Goal: Transaction & Acquisition: Purchase product/service

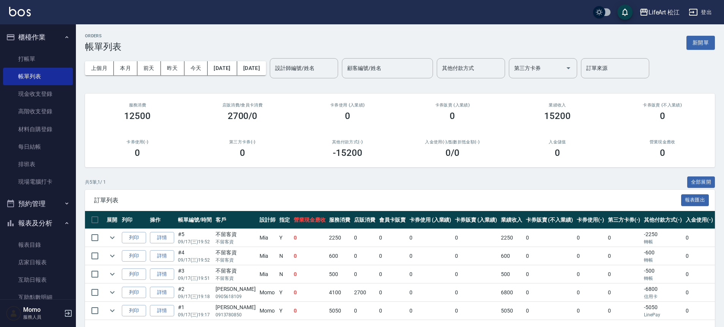
scroll to position [28, 0]
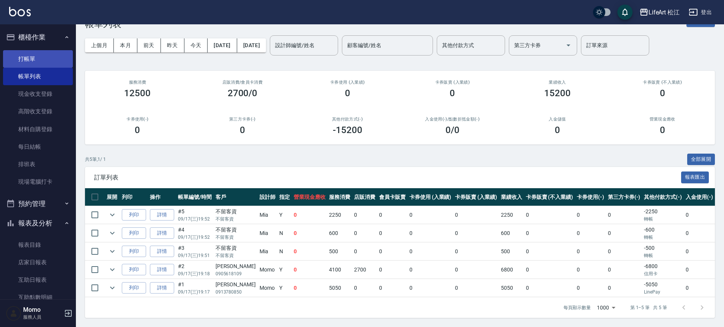
click at [37, 52] on link "打帳單" at bounding box center [38, 58] width 70 height 17
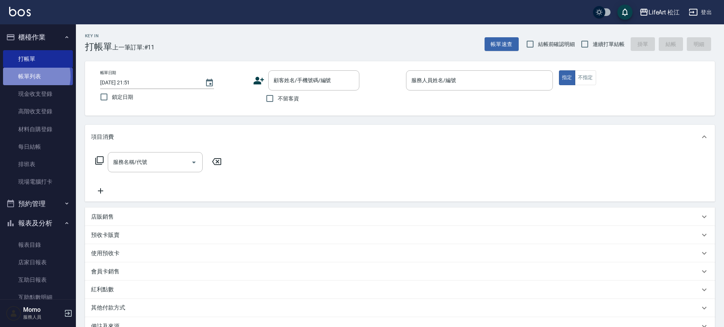
click at [29, 76] on link "帳單列表" at bounding box center [38, 76] width 70 height 17
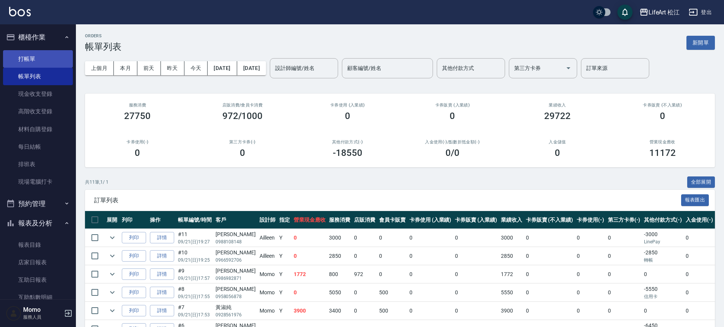
click at [49, 62] on link "打帳單" at bounding box center [38, 58] width 70 height 17
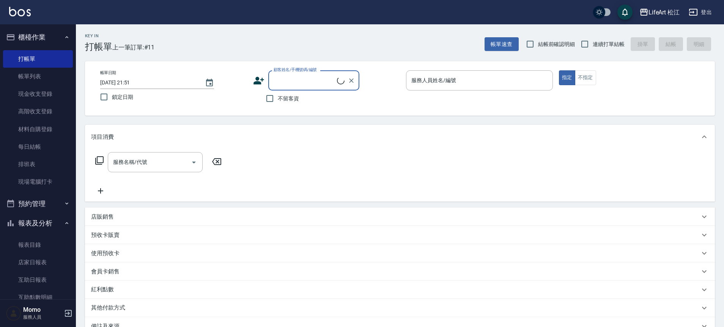
click at [313, 79] on input "顧客姓名/手機號碼/編號" at bounding box center [304, 80] width 65 height 13
click at [301, 74] on input "[PERSON_NAME]" at bounding box center [308, 80] width 73 height 13
click at [290, 111] on li "[PERSON_NAME]/0916895835/" at bounding box center [313, 112] width 91 height 13
type input "[PERSON_NAME]/0916895835/"
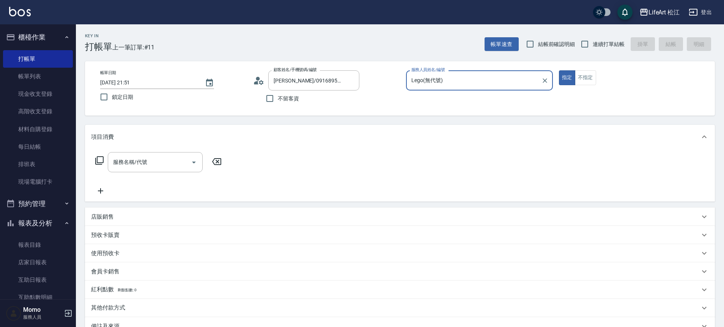
type input "Lego(無代號)"
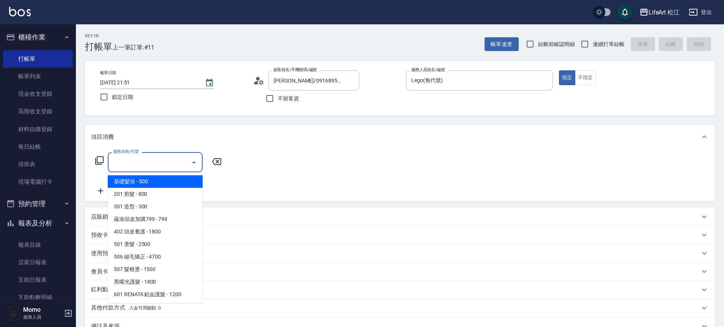
click at [176, 161] on input "服務名稱/代號" at bounding box center [149, 161] width 77 height 13
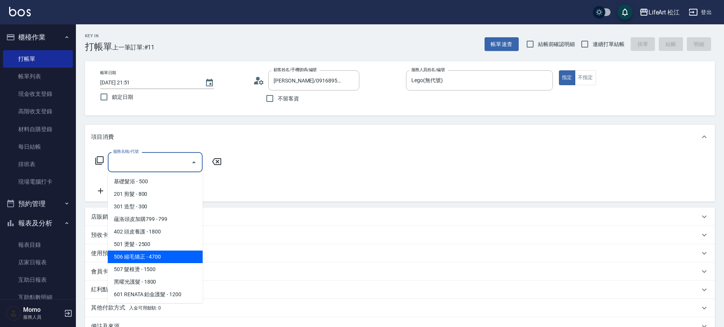
click at [158, 256] on span "506 縮毛矯正 - 4700" at bounding box center [155, 256] width 95 height 13
type input "506 縮毛矯正 (506)"
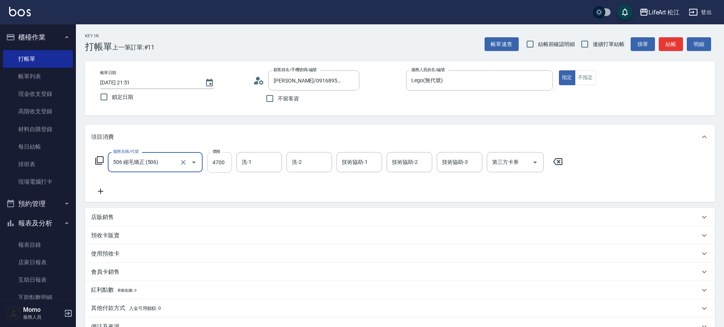
click at [223, 162] on input "4700" at bounding box center [219, 162] width 25 height 21
type input "2500"
click at [350, 167] on input "技術協助-1" at bounding box center [359, 161] width 39 height 13
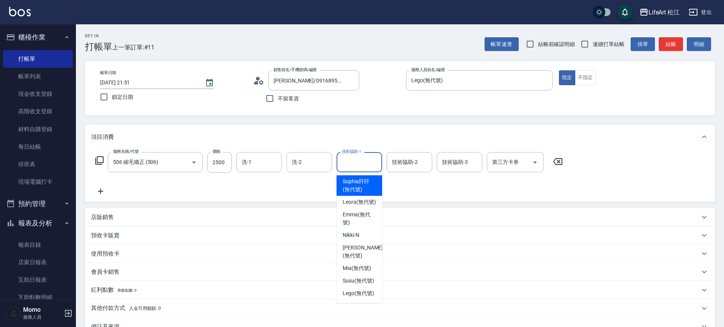
click at [391, 187] on div "服務名稱/代號 506 縮毛矯正 (506) 服務名稱/代號 價格 2500 價格 洗-1 洗-1 洗-2 洗-2 技術協助-1 技術協助-1 技術協助-2 …" at bounding box center [329, 174] width 477 height 44
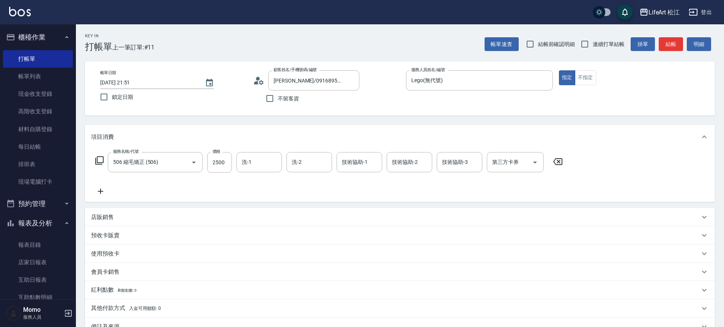
click at [98, 188] on icon at bounding box center [100, 190] width 19 height 9
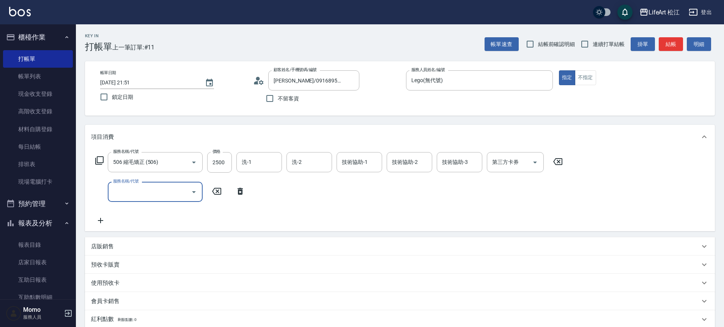
click at [162, 188] on input "服務名稱/代號" at bounding box center [149, 191] width 77 height 13
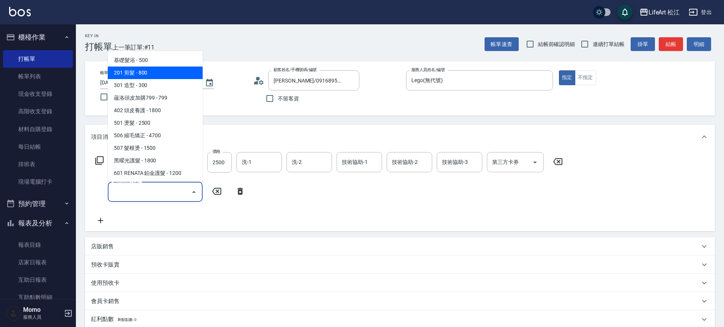
click at [165, 72] on span "201 剪髮 - 800" at bounding box center [155, 72] width 95 height 13
type input "201 剪髮(201)"
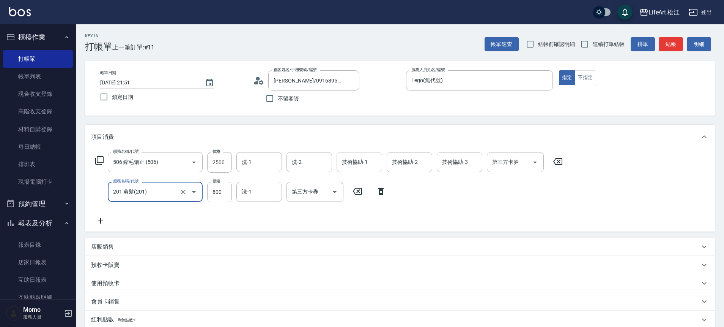
click at [361, 165] on div "技術協助-1 技術協助-1" at bounding box center [360, 162] width 46 height 20
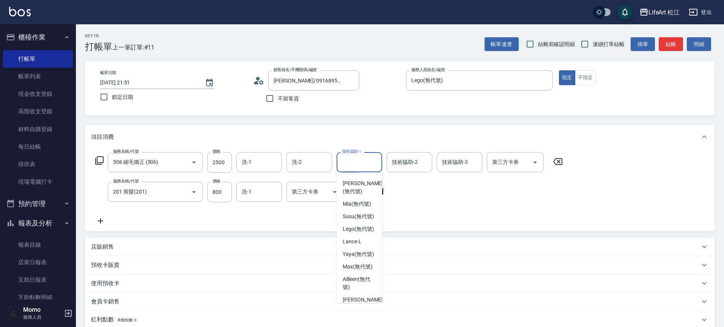
scroll to position [65, 0]
click at [368, 219] on span "Susu (無代號)" at bounding box center [359, 215] width 32 height 8
type input "Susu(無代號)"
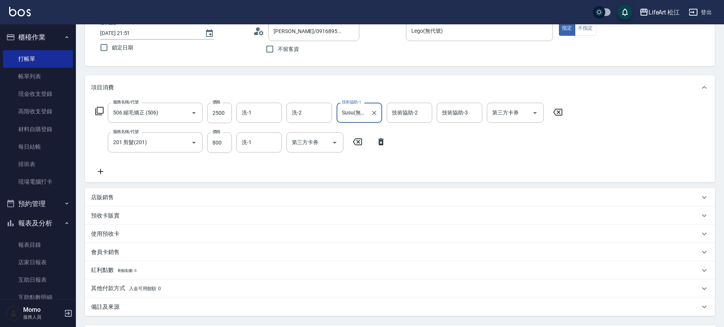
scroll to position [124, 0]
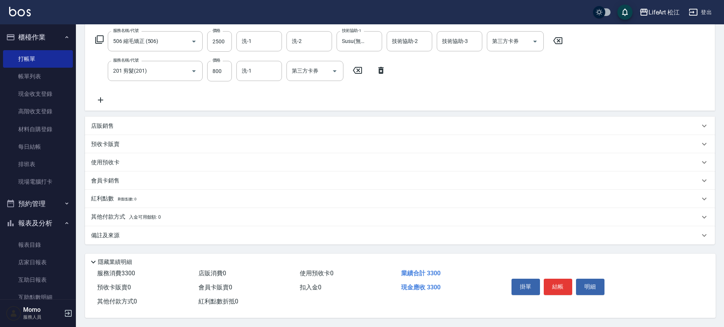
click at [111, 234] on p "備註及來源" at bounding box center [105, 235] width 28 height 8
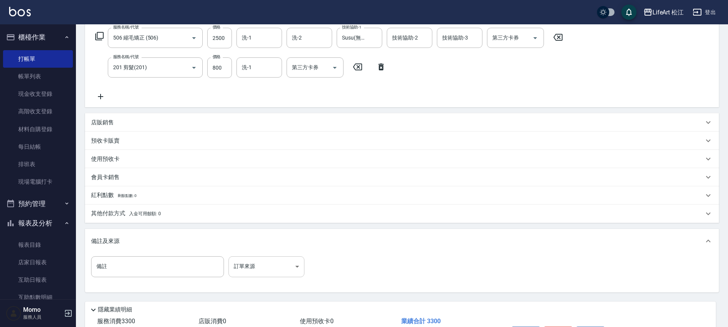
click at [290, 266] on body "LifeArt 松江 登出 櫃檯作業 打帳單 帳單列表 現金收支登錄 高階收支登錄 材料自購登錄 每日結帳 排班表 現場電腦打卡 預約管理 預約管理 單日預約…" at bounding box center [364, 125] width 728 height 499
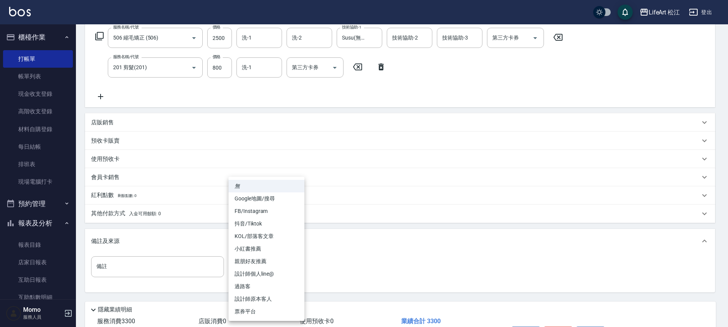
click at [258, 271] on li "設計師個人line@" at bounding box center [267, 273] width 76 height 13
type input "設計師個人line@"
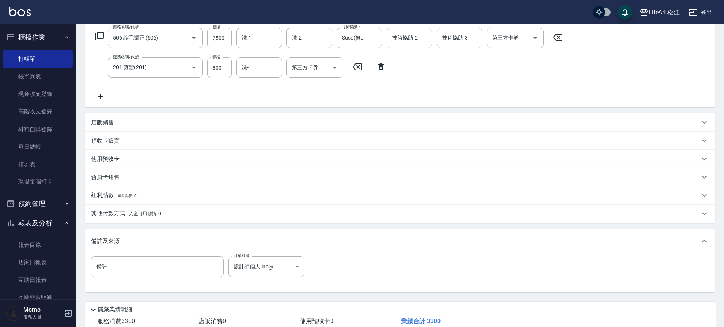
click at [170, 278] on div "備註 備註 訂單來源 設計師個人line@ 設計師個人line@ 訂單來源" at bounding box center [400, 271] width 618 height 30
click at [167, 272] on input "備註" at bounding box center [157, 266] width 133 height 21
type input "u"
click at [141, 269] on input "剪到鎖骨上＋層次" at bounding box center [157, 266] width 133 height 21
click at [128, 265] on input "剪到鎖骨上＋層次" at bounding box center [157, 266] width 133 height 21
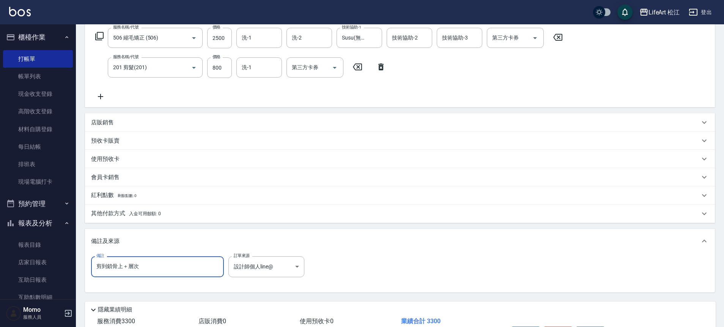
click at [145, 264] on input "剪到鎖骨上＋層次" at bounding box center [157, 266] width 133 height 21
drag, startPoint x: 122, startPoint y: 267, endPoint x: 127, endPoint y: 266, distance: 5.8
click at [122, 267] on input "剪到鎖骨上＋層次" at bounding box center [157, 266] width 133 height 21
click at [127, 266] on input "剪到鎖骨上＋層次" at bounding box center [157, 266] width 133 height 21
click at [126, 266] on input "剪到鎖骨上＋層次" at bounding box center [157, 266] width 133 height 21
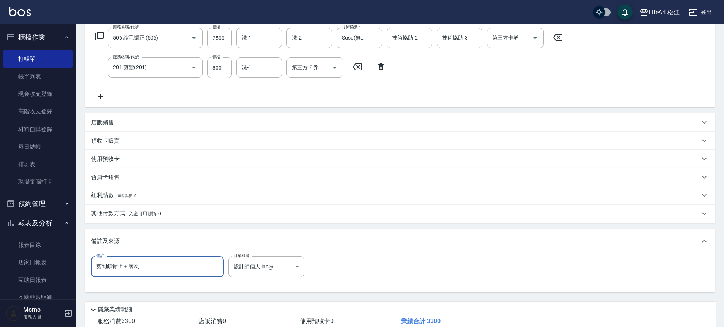
click at [122, 266] on input "剪到鎖骨上＋層次" at bounding box center [157, 266] width 133 height 21
click at [128, 265] on input "剪到鎖骨上＋層次" at bounding box center [157, 266] width 133 height 21
click at [139, 266] on input "剪到鎖骨上＋層次" at bounding box center [157, 266] width 133 height 21
type input "剪到鎖骨上＋層次"
click at [122, 213] on p "其他付款方式 入金可用餘額: 0" at bounding box center [126, 213] width 70 height 8
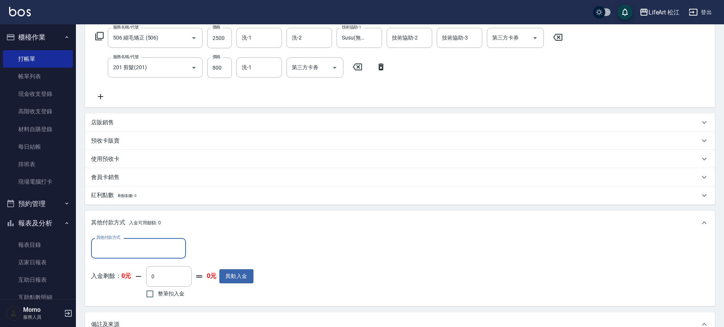
scroll to position [0, 0]
click at [128, 248] on input "其他付款方式" at bounding box center [139, 247] width 88 height 13
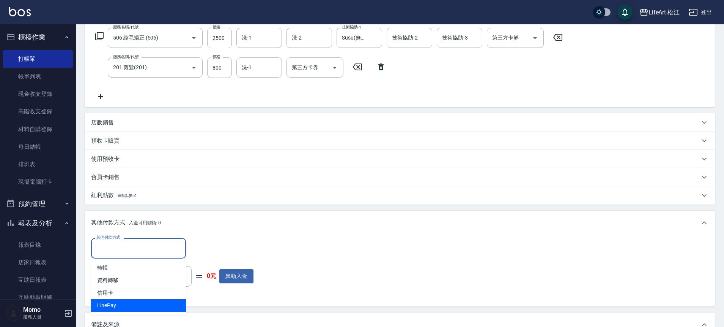
click at [145, 310] on span "LinePay" at bounding box center [138, 305] width 95 height 13
type input "LinePay"
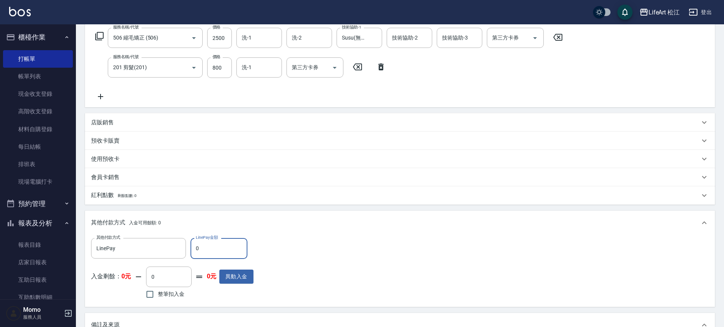
click at [209, 254] on input "0" at bounding box center [219, 248] width 57 height 21
click at [208, 253] on input "0" at bounding box center [219, 248] width 57 height 21
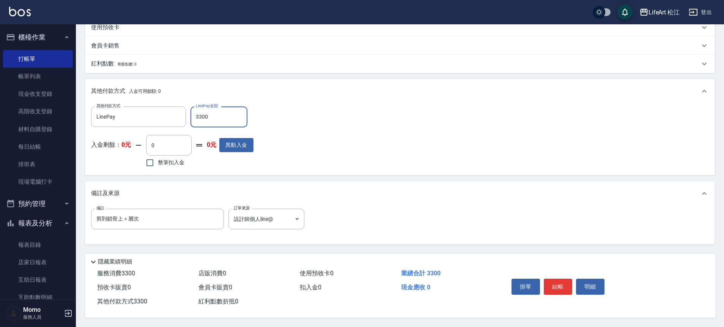
scroll to position [259, 0]
type input "3300"
click at [182, 218] on input "剪到鎖骨上＋層次" at bounding box center [157, 218] width 133 height 21
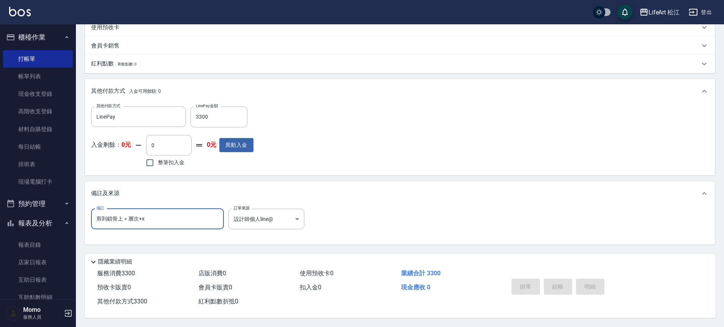
type input "剪到鎖骨上＋層次+xa"
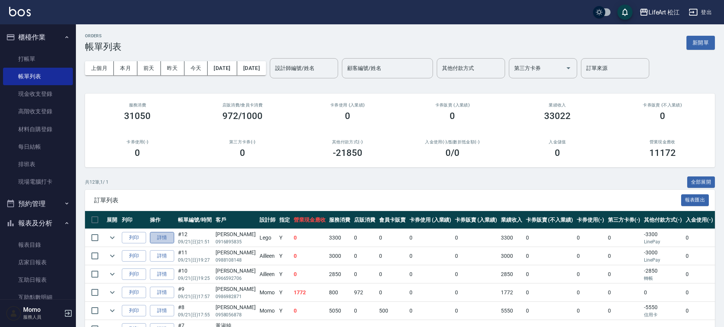
click at [162, 240] on link "詳情" at bounding box center [162, 238] width 24 height 12
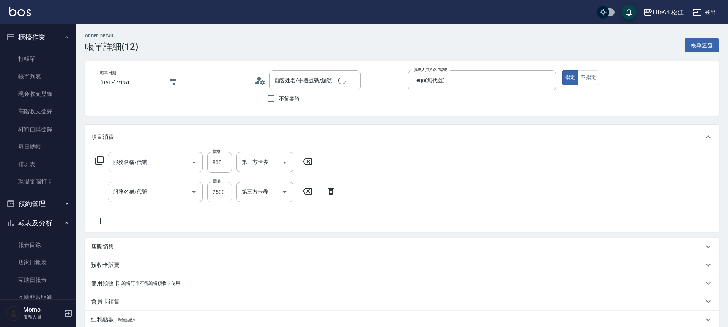
type input "[DATE] 21:51"
type input "Lego(無代號)"
type input "剪到鎖骨上＋層次+x"
type input "設計師個人line@"
type input "201 剪髮(201)"
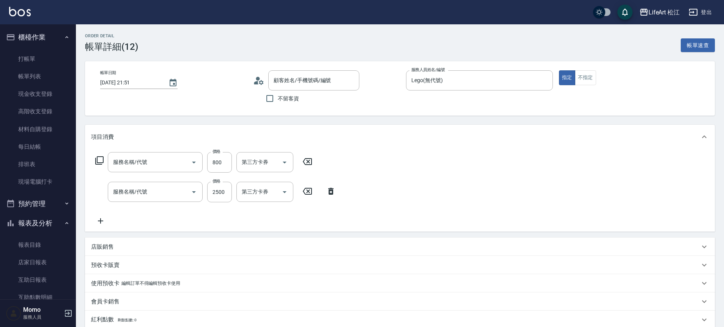
type input "506 縮毛矯正 (506)"
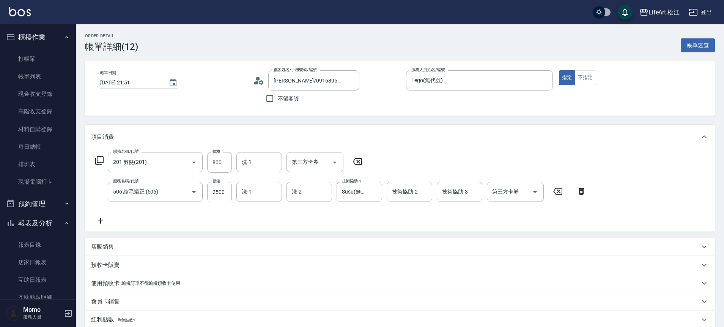
type input "[PERSON_NAME]/0916895835/"
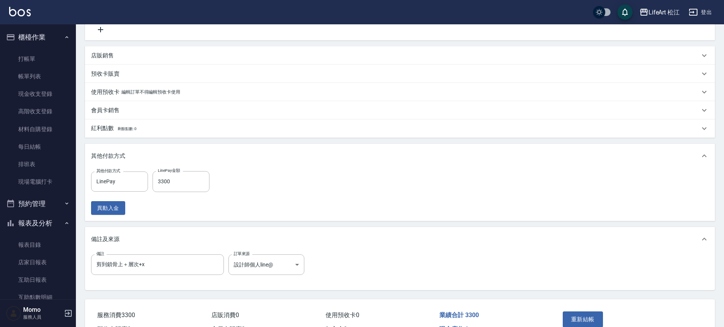
scroll to position [207, 0]
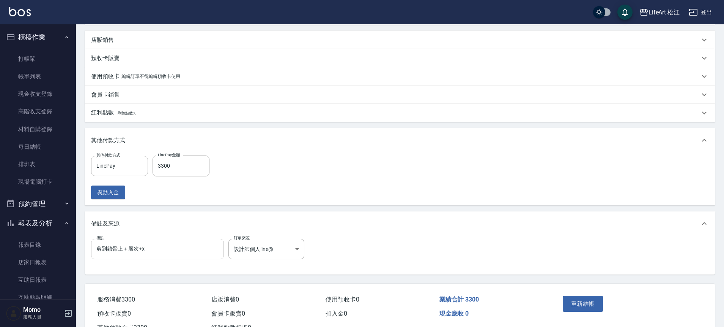
click at [166, 253] on input "剪到鎖骨上＋層次+x" at bounding box center [157, 248] width 133 height 21
type input "剪到鎖骨上＋層次+漫畫瀏海"
click at [583, 307] on button "重新結帳" at bounding box center [583, 303] width 40 height 16
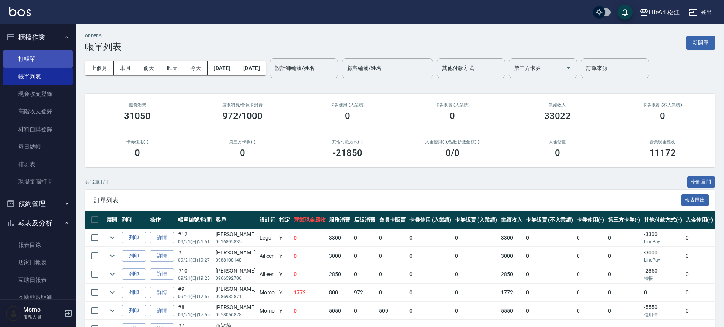
click at [17, 53] on link "打帳單" at bounding box center [38, 58] width 70 height 17
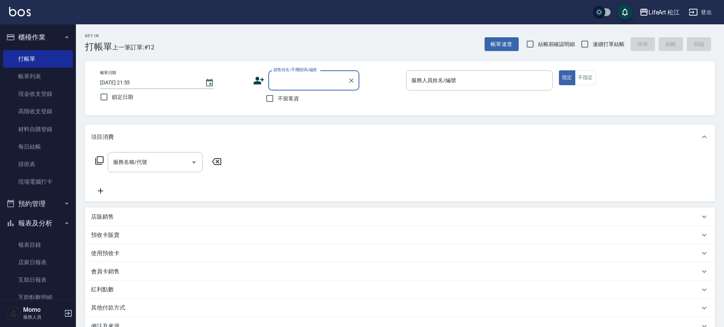
click at [257, 82] on icon at bounding box center [259, 81] width 11 height 8
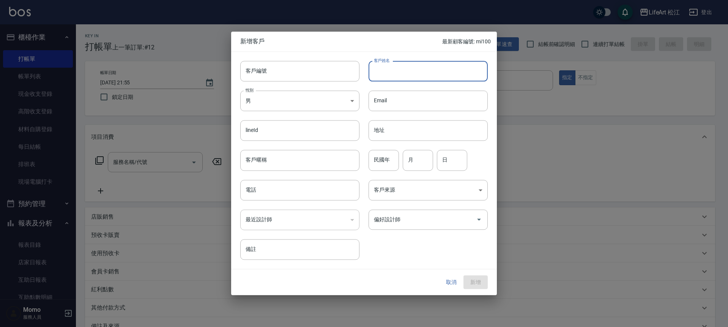
click at [394, 73] on input "客戶姓名" at bounding box center [428, 71] width 119 height 21
type input "[PERSON_NAME]"
click at [330, 92] on body "LifeArt 松江 登出 櫃檯作業 打帳單 帳單列表 現金收支登錄 高階收支登錄 材料自購登錄 每日結帳 排班表 現場電腦打卡 預約管理 預約管理 單日預約…" at bounding box center [364, 208] width 728 height 417
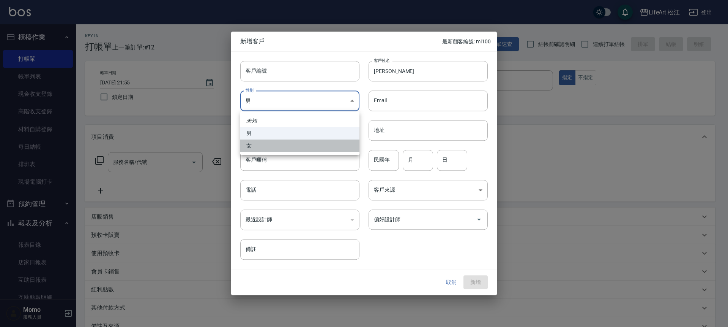
click at [289, 146] on li "女" at bounding box center [299, 145] width 119 height 13
type input "[DEMOGRAPHIC_DATA]"
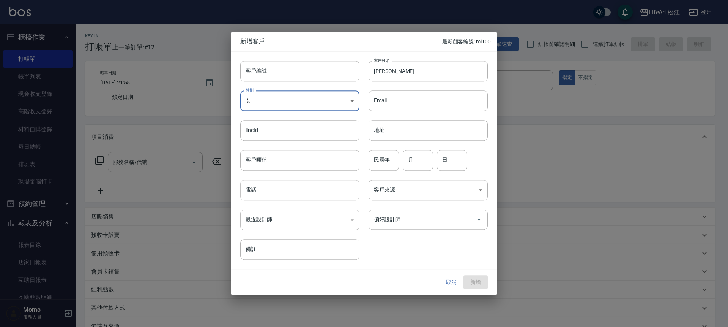
click at [301, 197] on input "電話" at bounding box center [299, 190] width 119 height 21
type input "０"
type input "0910116694"
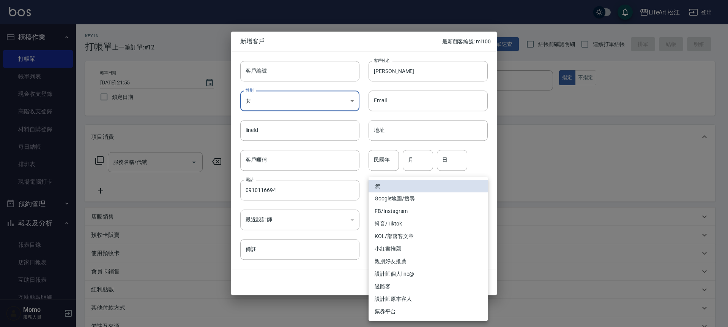
click at [397, 193] on body "LifeArt 松江 登出 櫃檯作業 打帳單 帳單列表 現金收支登錄 高階收支登錄 材料自購登錄 每日結帳 排班表 現場電腦打卡 預約管理 預約管理 單日預約…" at bounding box center [364, 208] width 728 height 417
click at [398, 210] on li "FB/Instagram" at bounding box center [428, 211] width 119 height 13
type input "FB/Instagram"
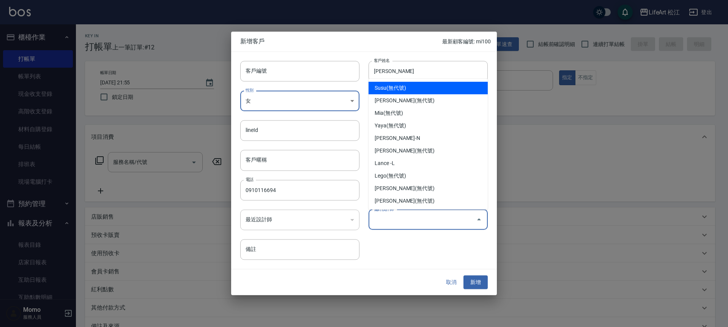
click at [395, 219] on input "偏好設計師" at bounding box center [422, 219] width 101 height 13
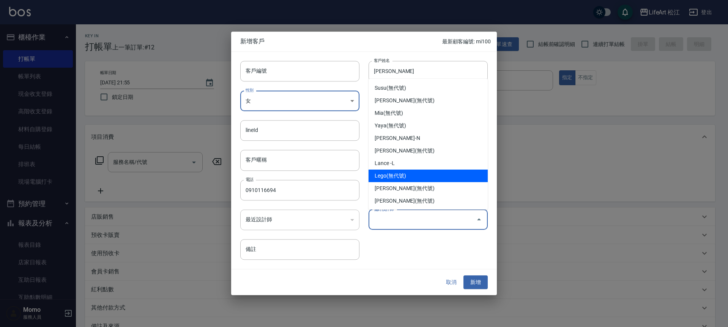
click at [396, 177] on li "Lego(無代號)" at bounding box center [428, 175] width 119 height 13
type input "Lego"
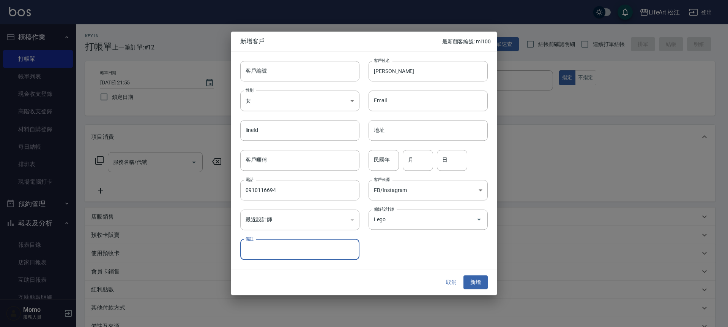
click at [317, 257] on input "備註" at bounding box center [299, 249] width 119 height 21
type input "x"
type input "\"
type input "[GEOGRAPHIC_DATA]開店"
click at [468, 277] on button "新增" at bounding box center [476, 282] width 24 height 14
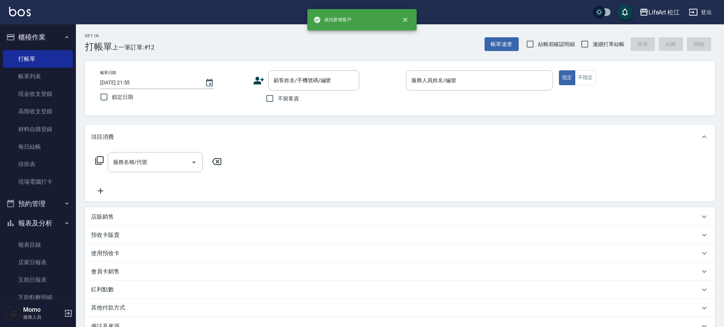
click at [261, 74] on div "顧客姓名/手機號碼/編號 顧客姓名/手機號碼/編號" at bounding box center [326, 80] width 147 height 20
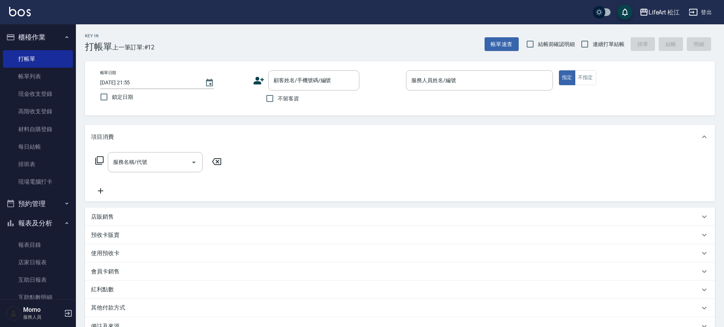
click at [260, 78] on icon at bounding box center [258, 80] width 11 height 11
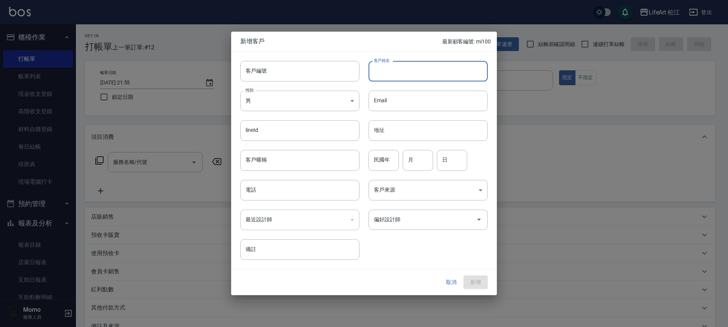
click at [396, 76] on input "客戶姓名" at bounding box center [428, 71] width 119 height 21
type input "ㄆ"
type input "[PERSON_NAME]"
click at [300, 106] on body "LifeArt 松江 登出 櫃檯作業 打帳單 帳單列表 現金收支登錄 高階收支登錄 材料自購登錄 每日結帳 排班表 現場電腦打卡 預約管理 預約管理 單日預約…" at bounding box center [364, 208] width 728 height 417
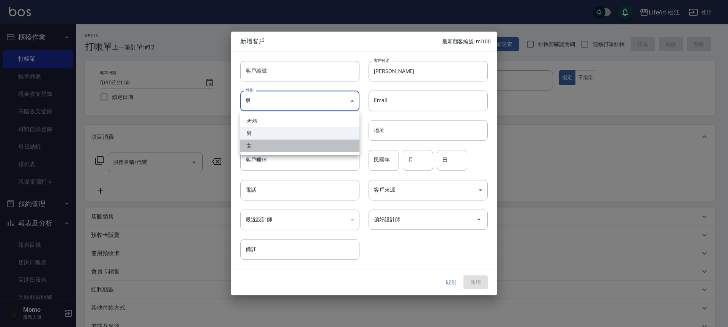
click at [288, 141] on li "女" at bounding box center [299, 145] width 119 height 13
type input "[DEMOGRAPHIC_DATA]"
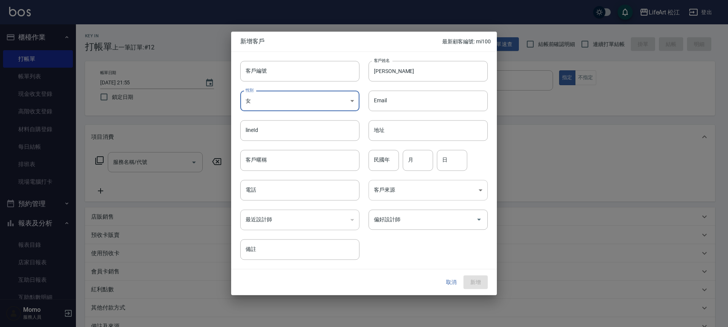
click at [415, 194] on body "LifeArt 松江 登出 櫃檯作業 打帳單 帳單列表 現金收支登錄 高階收支登錄 材料自購登錄 每日結帳 排班表 現場電腦打卡 預約管理 預約管理 單日預約…" at bounding box center [364, 208] width 728 height 417
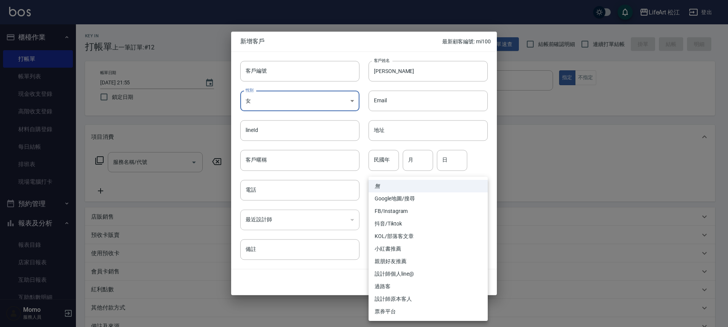
click at [409, 210] on li "FB/Instagram" at bounding box center [428, 211] width 119 height 13
type input "FB/Instagram"
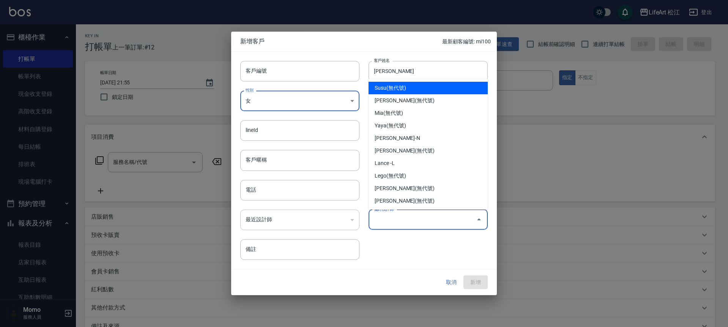
click at [405, 213] on input "偏好設計師" at bounding box center [422, 219] width 101 height 13
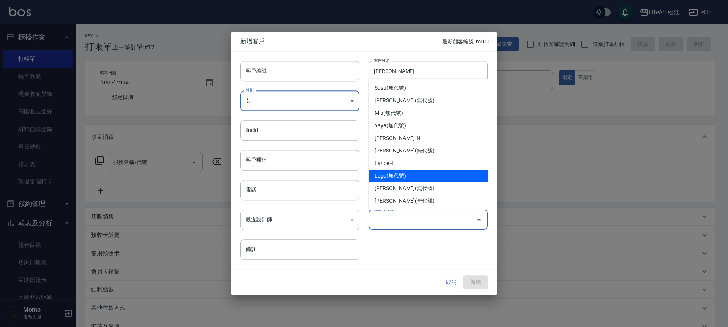
click at [408, 175] on li "Lego(無代號)" at bounding box center [428, 175] width 119 height 13
type input "Lego"
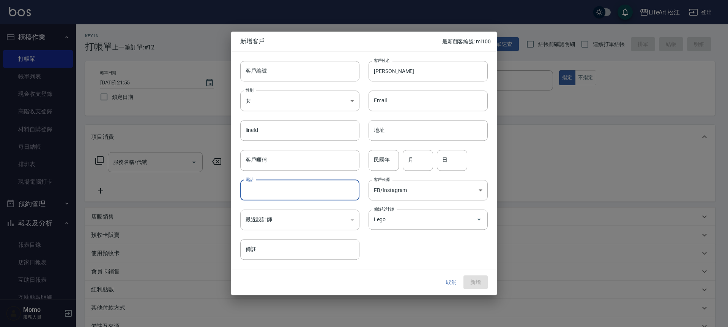
click at [265, 184] on input "電話" at bounding box center [299, 190] width 119 height 21
type input "0912842700"
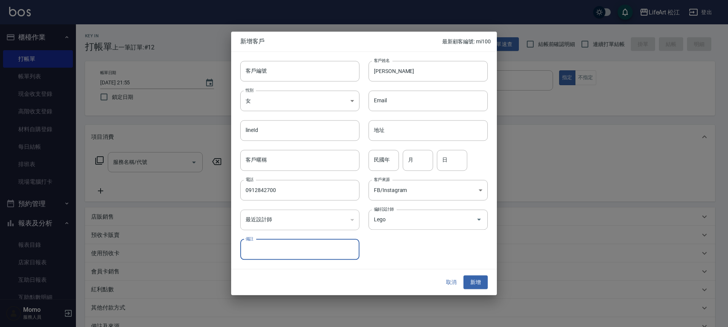
click at [294, 252] on input "備註" at bounding box center [299, 249] width 119 height 21
type input "5"
type input "住三峽"
click at [486, 283] on button "新增" at bounding box center [476, 282] width 24 height 14
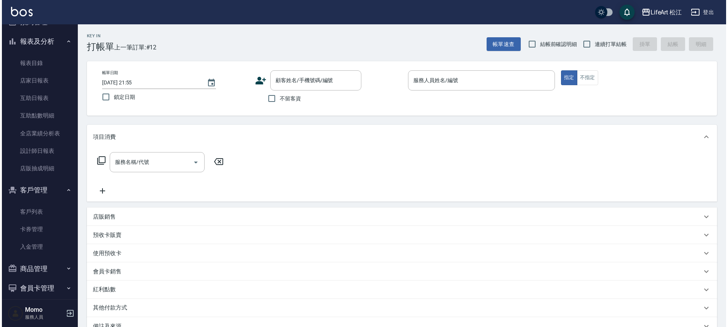
scroll to position [209, 0]
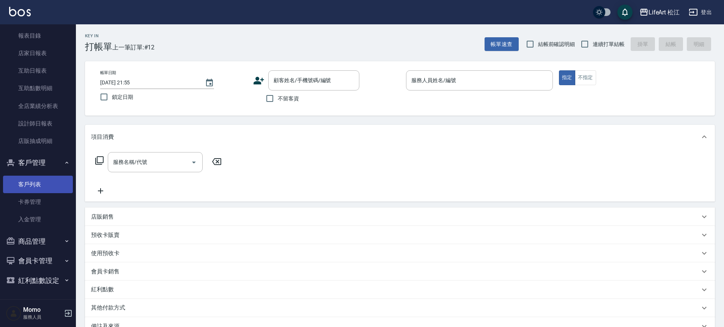
drag, startPoint x: 43, startPoint y: 187, endPoint x: 41, endPoint y: 180, distance: 7.0
click at [43, 187] on link "客戶列表" at bounding box center [38, 183] width 70 height 17
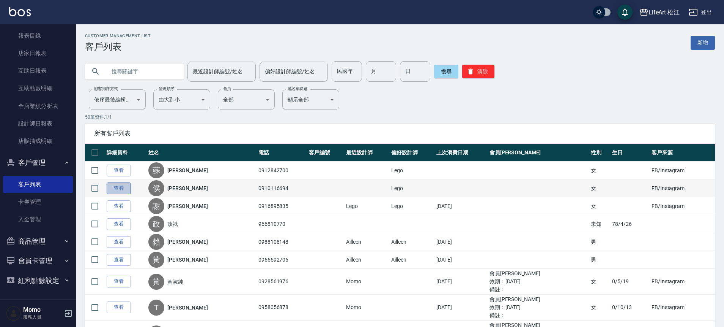
click at [125, 187] on link "查看" at bounding box center [119, 188] width 24 height 12
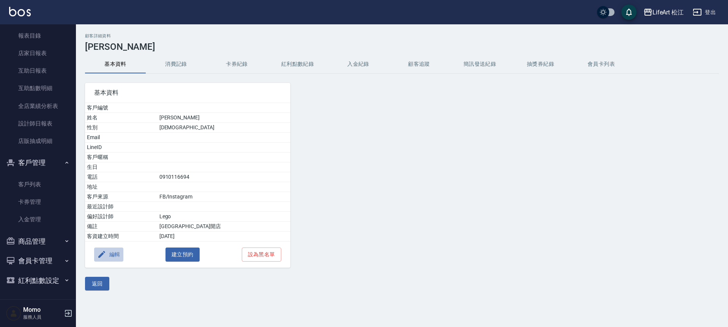
click at [100, 251] on icon "button" at bounding box center [101, 253] width 9 height 9
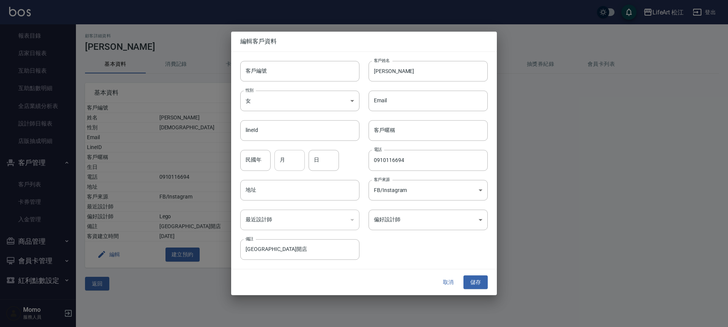
click at [291, 158] on input "月" at bounding box center [290, 160] width 30 height 21
click at [303, 158] on input "月" at bounding box center [290, 160] width 30 height 21
type input "3"
click at [328, 163] on input "日" at bounding box center [324, 160] width 30 height 21
type input "6"
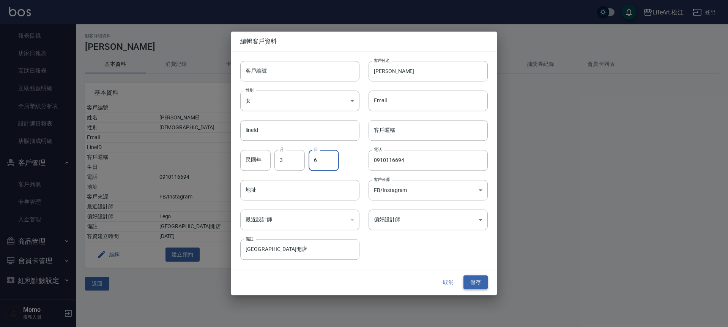
click at [473, 284] on button "儲存" at bounding box center [476, 282] width 24 height 14
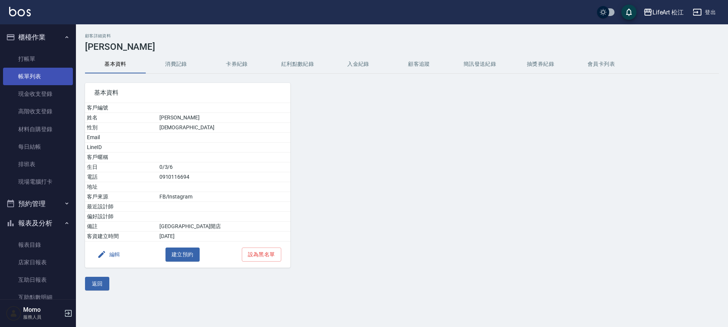
click at [49, 75] on link "帳單列表" at bounding box center [38, 76] width 70 height 17
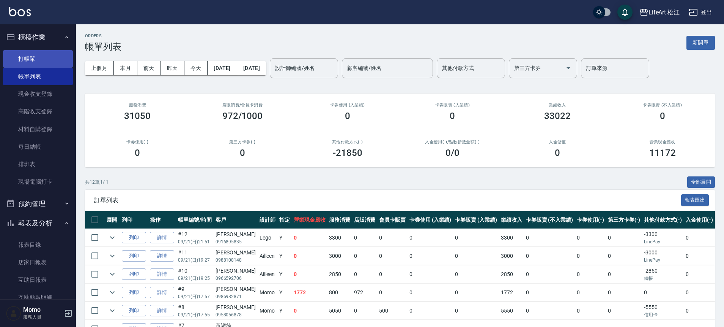
click at [46, 56] on link "打帳單" at bounding box center [38, 58] width 70 height 17
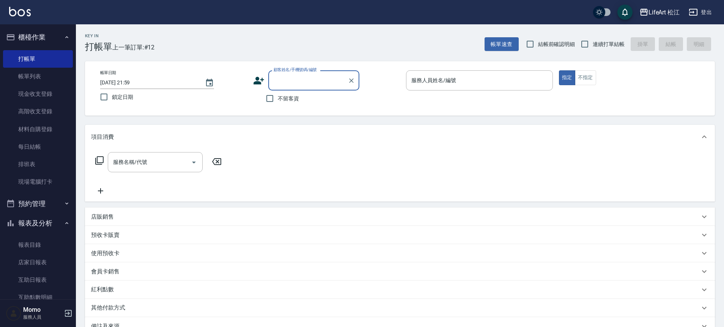
click at [260, 81] on icon at bounding box center [258, 80] width 11 height 11
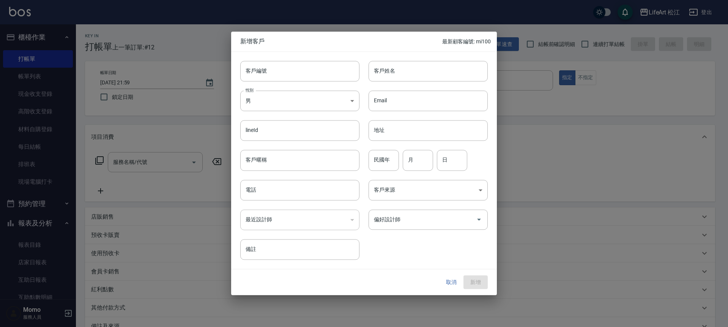
click at [216, 80] on div at bounding box center [364, 163] width 728 height 327
click at [456, 283] on button "取消" at bounding box center [451, 282] width 24 height 14
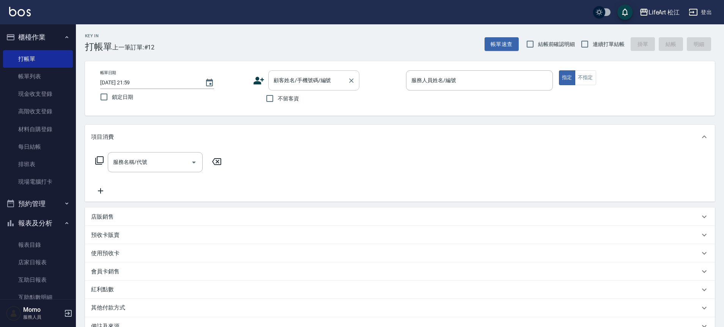
click at [293, 85] on input "顧客姓名/手機號碼/編號" at bounding box center [308, 80] width 73 height 13
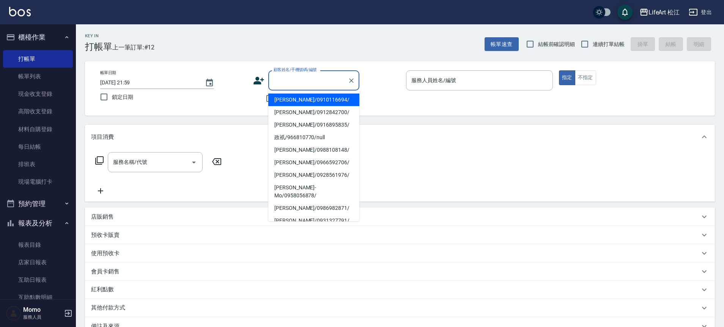
click at [299, 96] on li "[PERSON_NAME]/0910116694/" at bounding box center [313, 99] width 91 height 13
type input "[PERSON_NAME]/0910116694/"
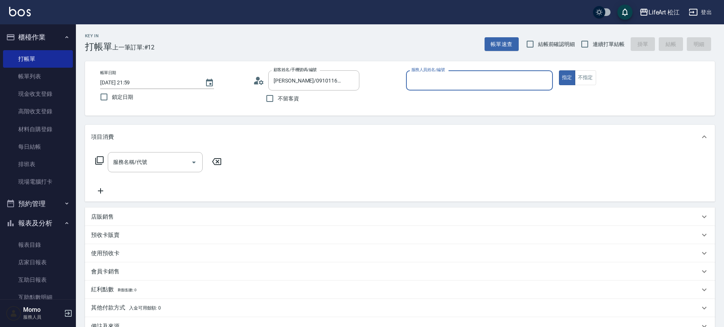
click at [265, 81] on div "顧客姓名/手機號碼/編號 [PERSON_NAME]/0910116694/ 顧客姓名/手機號碼/編號" at bounding box center [326, 80] width 147 height 20
click at [262, 81] on icon at bounding box center [261, 82] width 5 height 5
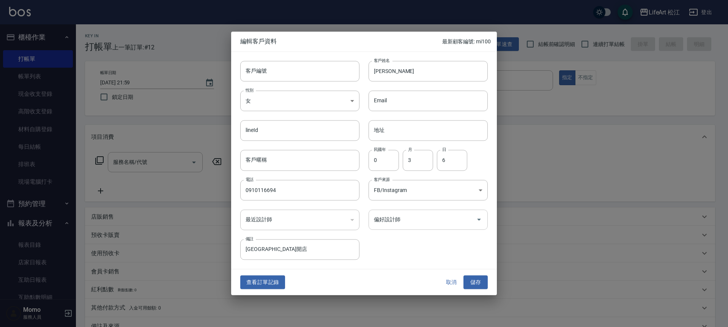
click at [404, 213] on input "偏好設計師" at bounding box center [422, 219] width 101 height 13
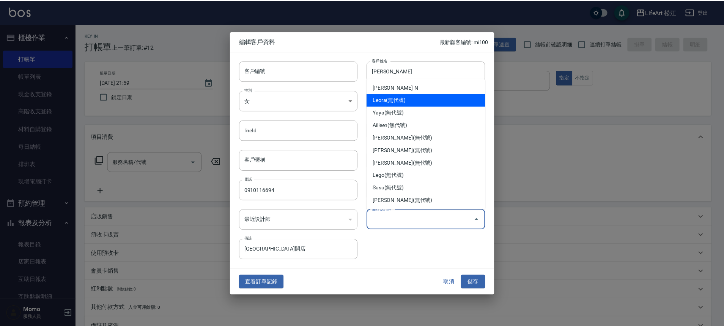
scroll to position [88, 0]
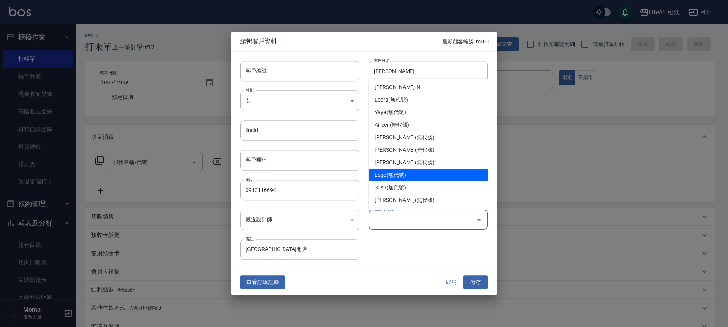
click at [403, 177] on li "Lego(無代號)" at bounding box center [428, 175] width 119 height 13
type input "Lego"
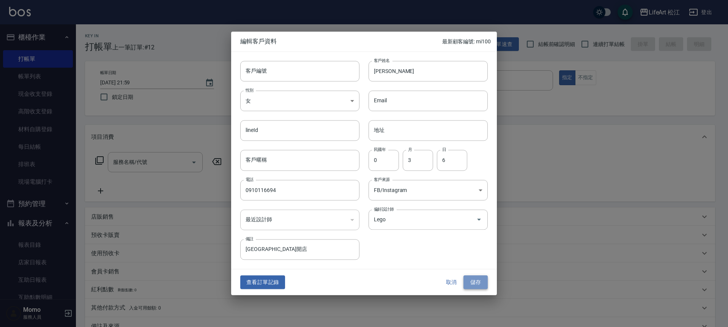
click at [475, 281] on button "儲存" at bounding box center [476, 282] width 24 height 14
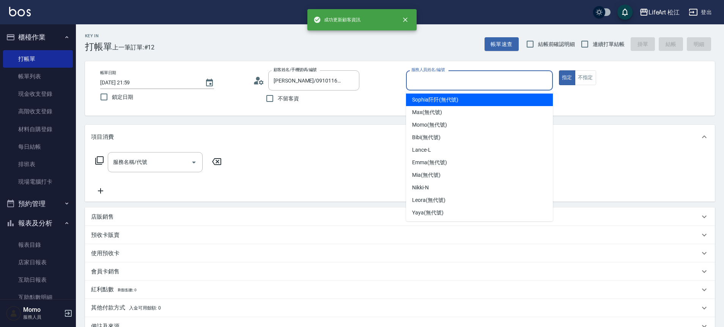
click at [446, 86] on input "服務人員姓名/編號" at bounding box center [480, 80] width 140 height 13
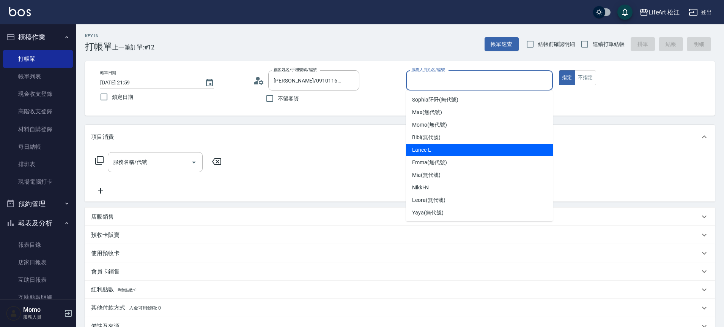
scroll to position [64, 0]
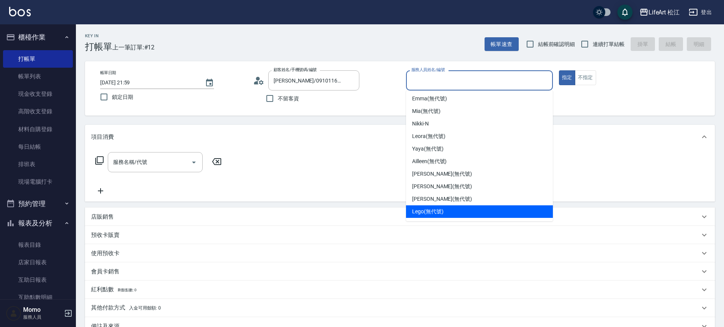
click at [436, 207] on div "Lego (無代號)" at bounding box center [479, 211] width 147 height 13
type input "Lego(無代號)"
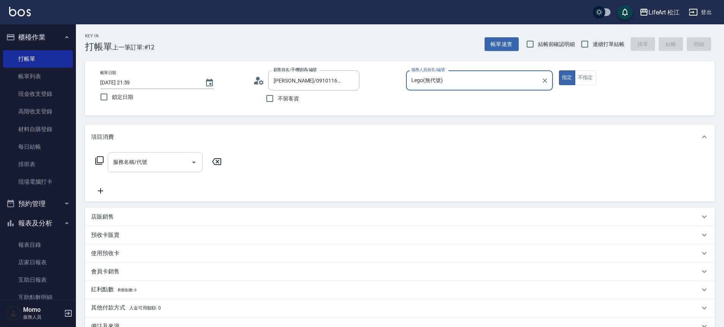
click at [176, 161] on input "服務名稱/代號" at bounding box center [149, 161] width 77 height 13
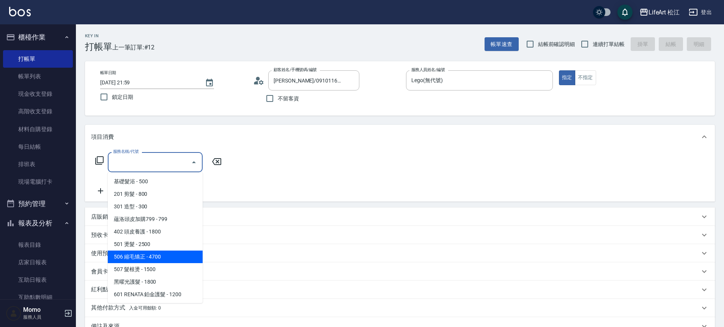
click at [180, 256] on span "506 縮毛矯正 - 4700" at bounding box center [155, 256] width 95 height 13
type input "506 縮毛矯正 (506)"
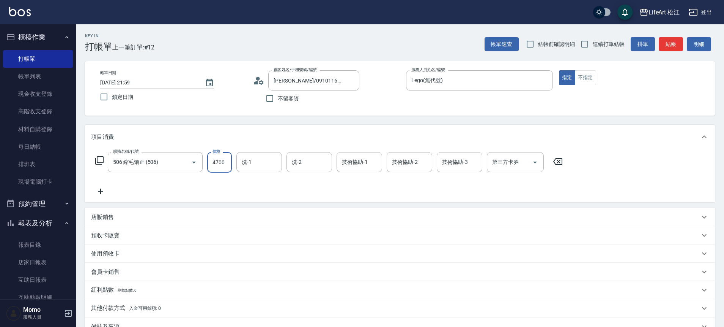
click at [217, 166] on input "4700" at bounding box center [219, 162] width 25 height 21
type input "1500"
click at [105, 187] on icon at bounding box center [100, 190] width 19 height 9
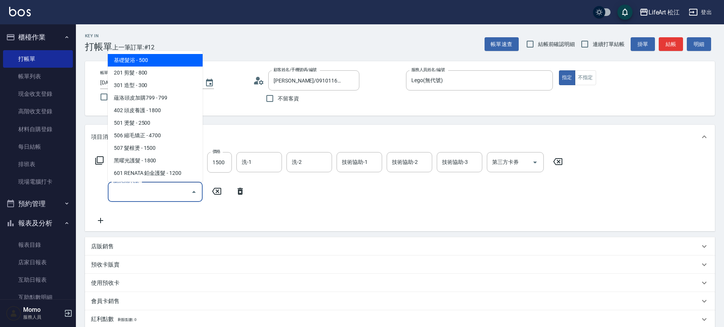
click at [119, 186] on input "服務名稱/代號" at bounding box center [149, 191] width 77 height 13
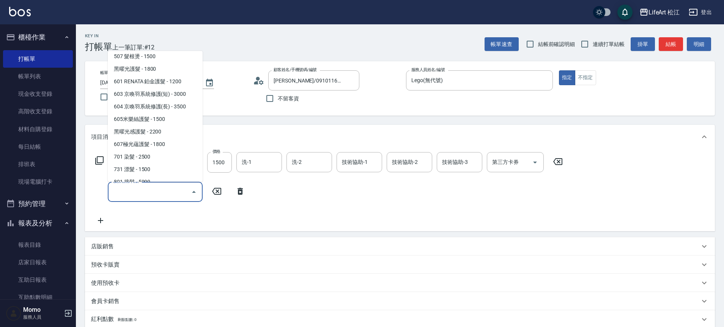
scroll to position [101, 0]
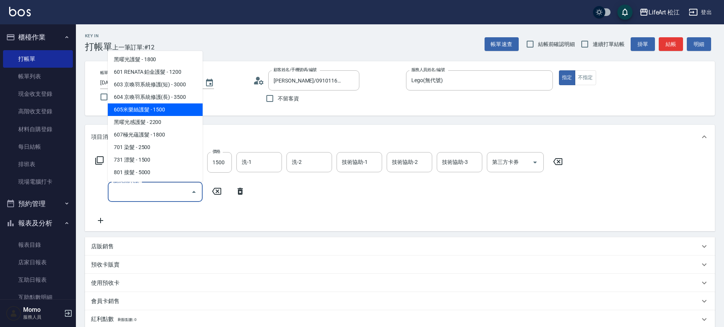
click at [159, 108] on span "605米樂絲護髮 - 1500" at bounding box center [155, 109] width 95 height 13
type input "605米樂絲護髮(605)"
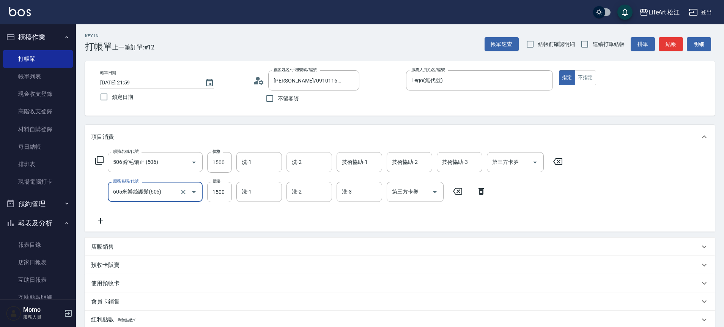
click at [298, 164] on div "洗-2 洗-2" at bounding box center [310, 162] width 46 height 20
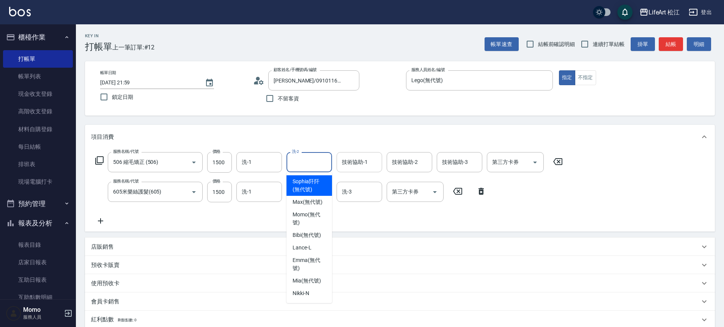
click at [350, 162] on div "技術協助-1 技術協助-1" at bounding box center [360, 162] width 46 height 20
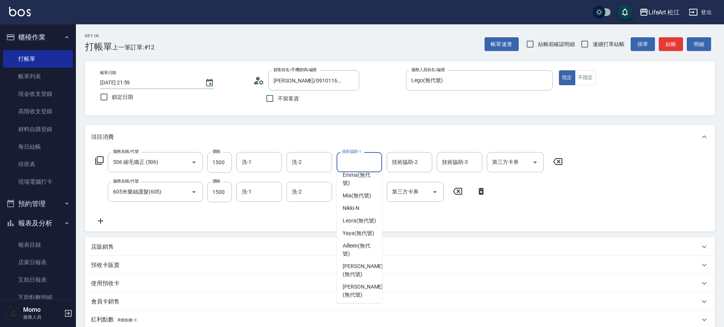
scroll to position [82, 0]
click at [368, 227] on span "Leora (無代號)" at bounding box center [359, 223] width 33 height 8
type input "Leora(無代號)"
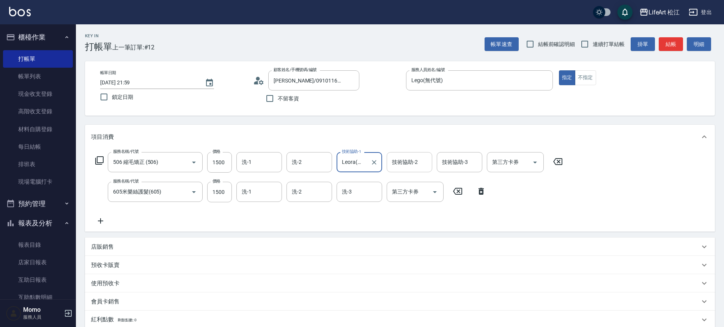
click at [406, 170] on div "技術協助-2" at bounding box center [410, 162] width 46 height 20
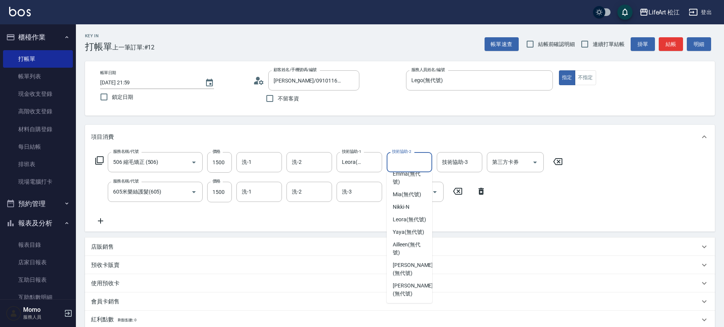
scroll to position [89, 0]
click at [417, 221] on span "Leora (無代號)" at bounding box center [409, 217] width 33 height 8
type input "Leora(無代號)"
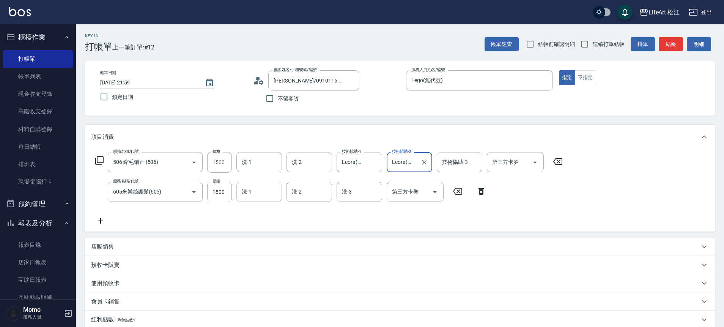
click at [259, 197] on input "洗-1" at bounding box center [259, 191] width 39 height 13
drag, startPoint x: 283, startPoint y: 92, endPoint x: 283, endPoint y: 103, distance: 11.0
click at [283, 102] on label "不留客資" at bounding box center [280, 98] width 37 height 16
click at [264, 189] on input "洗-1" at bounding box center [259, 191] width 39 height 13
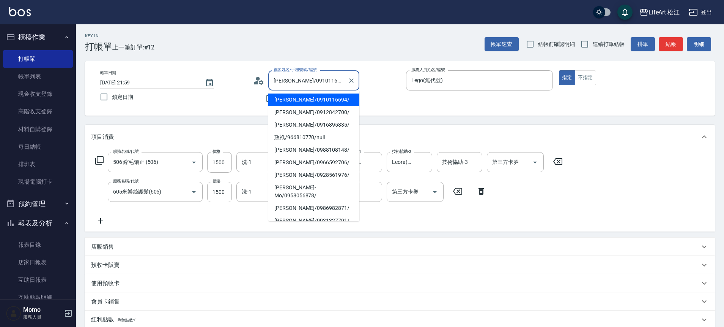
drag, startPoint x: 281, startPoint y: 90, endPoint x: 280, endPoint y: 96, distance: 6.9
click at [280, 96] on body "LifeArt 松江 登出 櫃檯作業 打帳單 帳單列表 現金收支登錄 高階收支登錄 材料自購登錄 每日結帳 排班表 現場電腦打卡 預約管理 預約管理 單日預約…" at bounding box center [362, 223] width 724 height 447
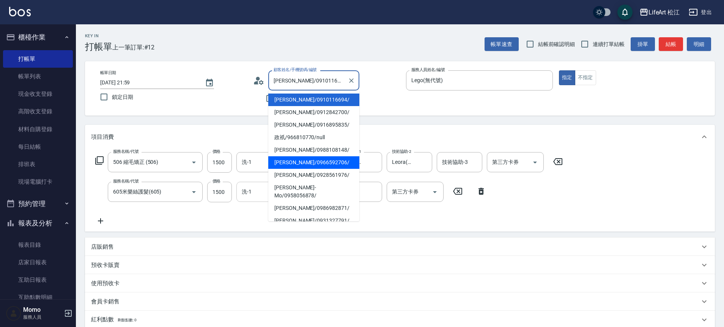
click at [254, 197] on input "洗-1" at bounding box center [259, 191] width 39 height 13
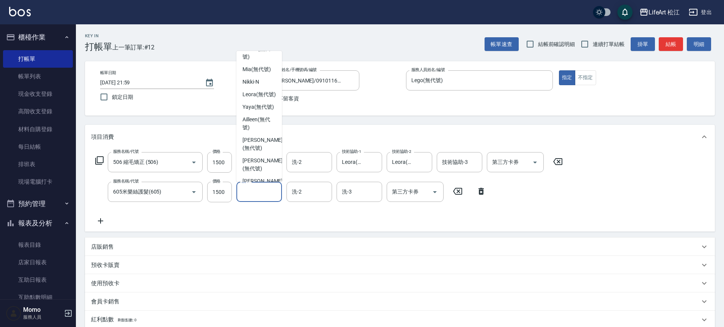
scroll to position [92, 0]
click at [270, 97] on span "Leora (無代號)" at bounding box center [259, 93] width 33 height 8
type input "Leora(無代號)"
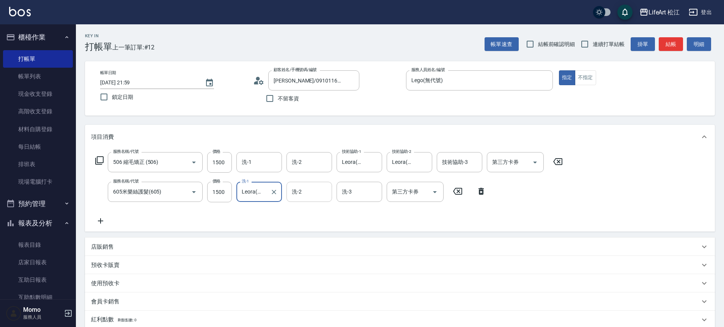
click at [299, 195] on input "洗-2" at bounding box center [309, 191] width 39 height 13
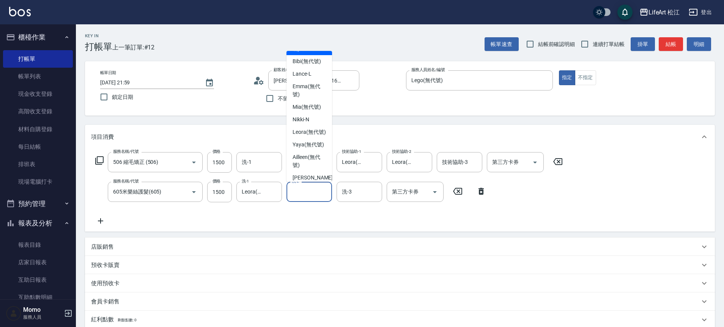
scroll to position [56, 0]
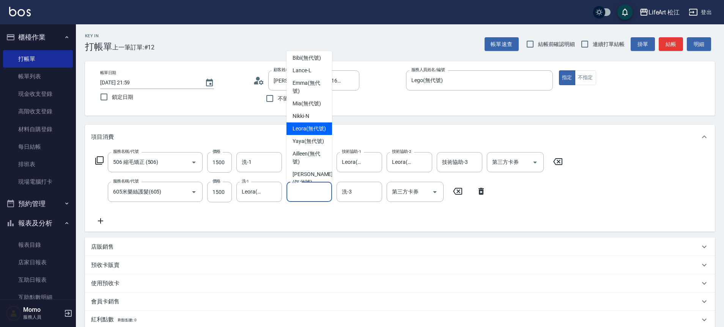
click at [311, 133] on span "Leora (無代號)" at bounding box center [309, 129] width 33 height 8
type input "Leora(無代號)"
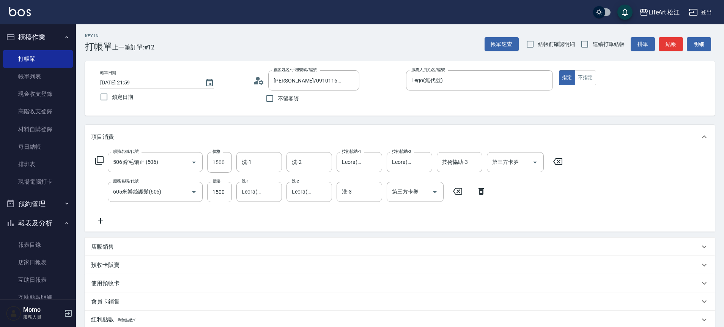
click at [263, 220] on div "服務名稱/代號 506 縮毛矯正 (506) 服務名稱/代號 價格 1500 價格 洗-1 洗-1 洗-2 洗-2 技術協助-1 Leora(無代號) 技術協…" at bounding box center [329, 188] width 477 height 73
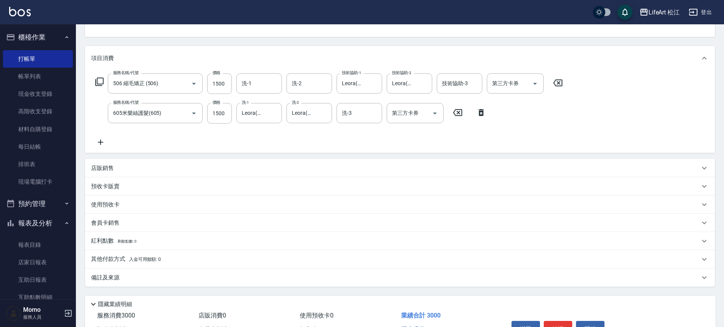
scroll to position [124, 0]
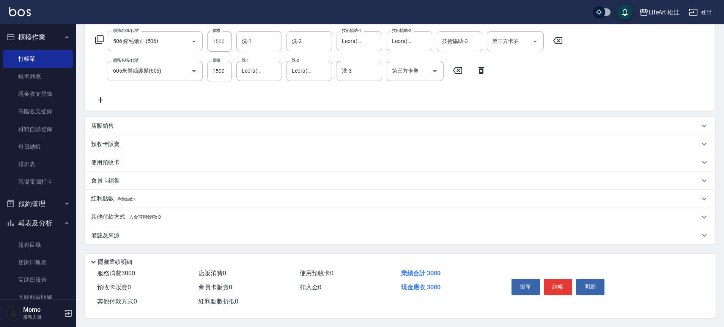
click at [116, 234] on p "備註及來源" at bounding box center [105, 235] width 28 height 8
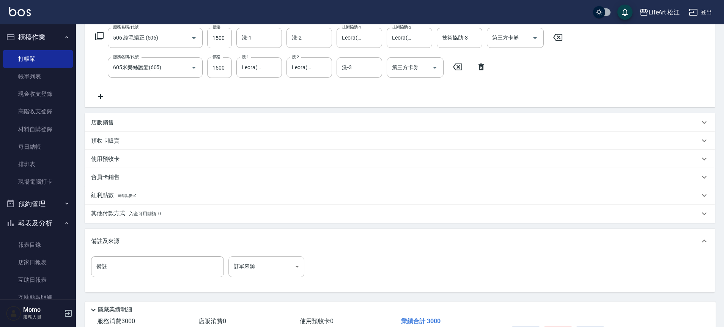
click at [247, 265] on body "LifeArt 松江 登出 櫃檯作業 打帳單 帳單列表 現金收支登錄 高階收支登錄 材料自購登錄 每日結帳 排班表 現場電腦打卡 預約管理 預約管理 單日預約…" at bounding box center [362, 125] width 724 height 499
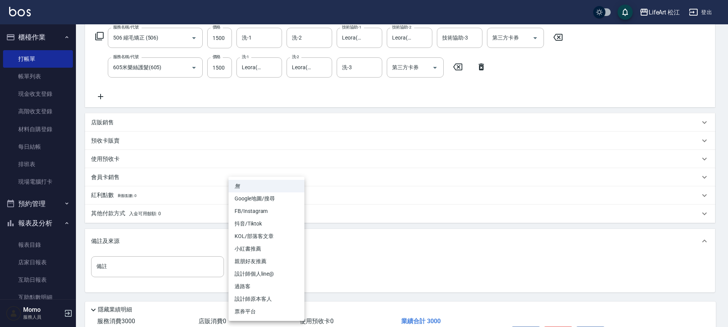
click at [253, 211] on li "FB/Instagram" at bounding box center [267, 211] width 76 height 13
type input "FB/Instagram"
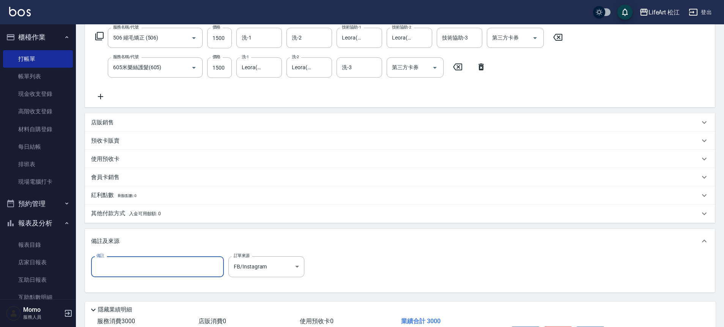
click at [166, 269] on input "備註" at bounding box center [157, 266] width 133 height 21
type input "f"
type input "ㄐ"
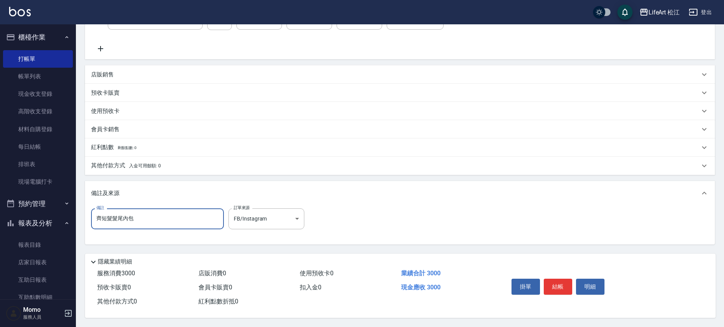
scroll to position [175, 0]
type input "齊短髮髮尾內包"
click at [551, 278] on button "結帳" at bounding box center [558, 286] width 28 height 16
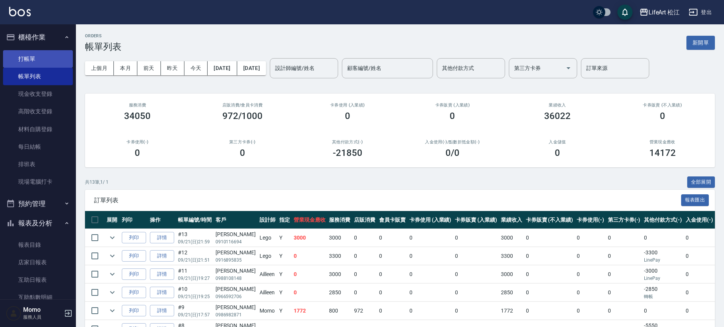
click at [40, 53] on link "打帳單" at bounding box center [38, 58] width 70 height 17
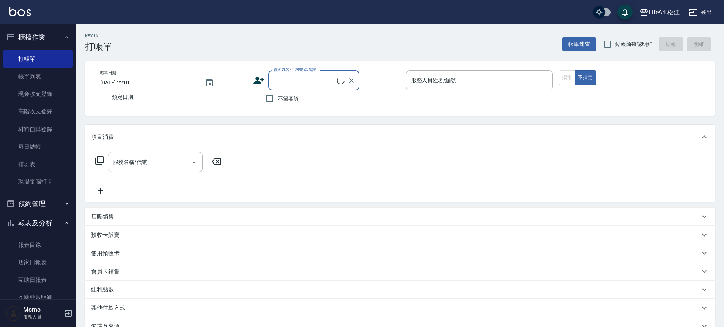
click at [300, 78] on input "顧客姓名/手機號碼/編號" at bounding box center [304, 80] width 65 height 13
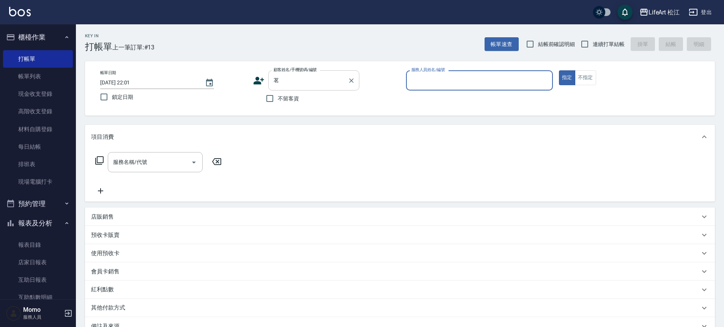
click at [286, 88] on div "茗 顧客姓名/手機號碼/編號" at bounding box center [313, 80] width 91 height 20
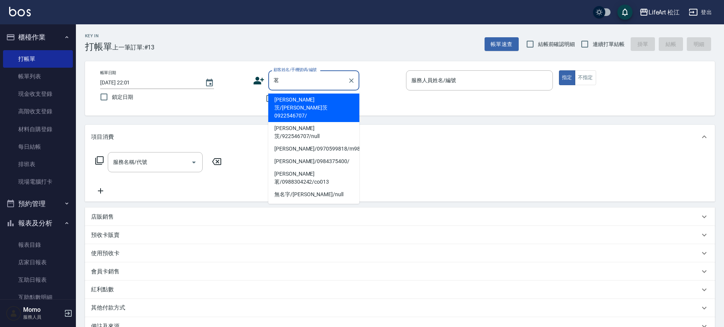
click at [293, 101] on li "[PERSON_NAME]茨/[PERSON_NAME]茨0922546707/" at bounding box center [313, 107] width 91 height 28
type input "[PERSON_NAME]茨/[PERSON_NAME]茨0922546707/"
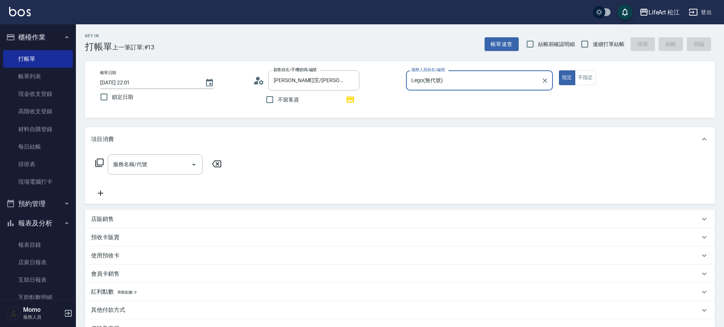
type input "Lego(無代號)"
click at [175, 179] on div "服務名稱/代號 服務名稱/代號" at bounding box center [158, 175] width 135 height 43
click at [178, 163] on input "服務名稱/代號" at bounding box center [149, 164] width 77 height 13
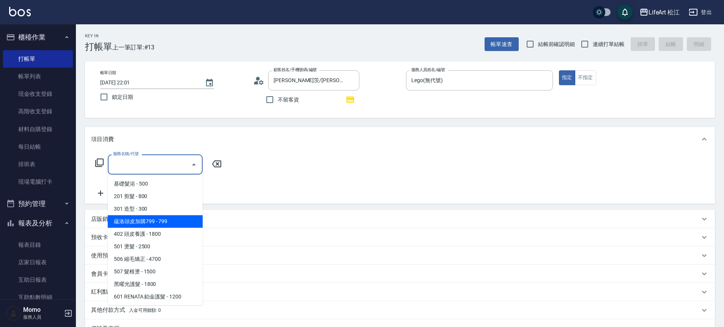
click at [202, 219] on div "店販銷售" at bounding box center [395, 219] width 609 height 8
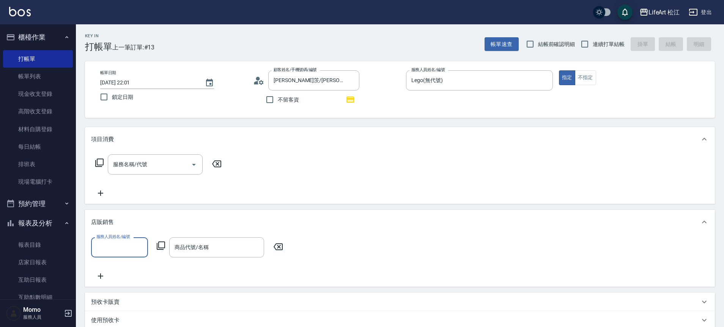
scroll to position [0, 0]
click at [196, 166] on icon "Open" at bounding box center [193, 164] width 9 height 9
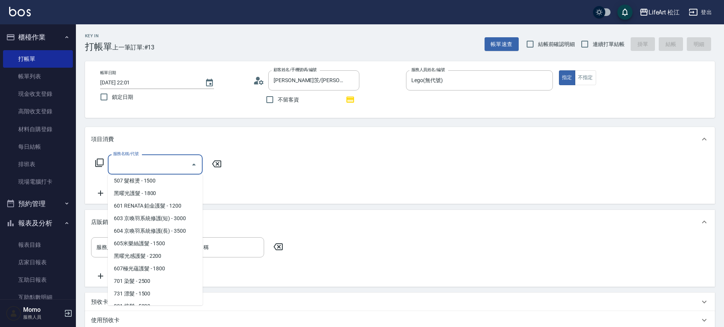
scroll to position [101, 0]
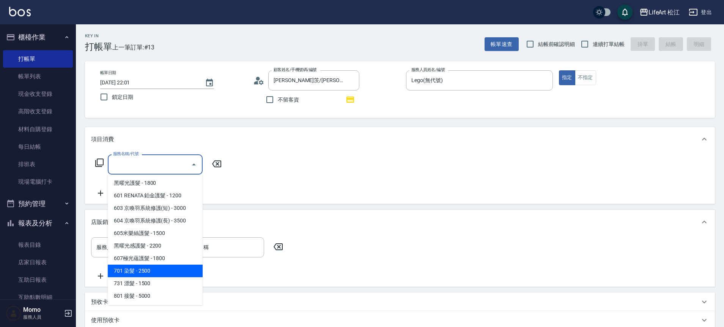
click at [164, 270] on span "701 染髮 - 2500" at bounding box center [155, 270] width 95 height 13
type input "701 染髮(701)"
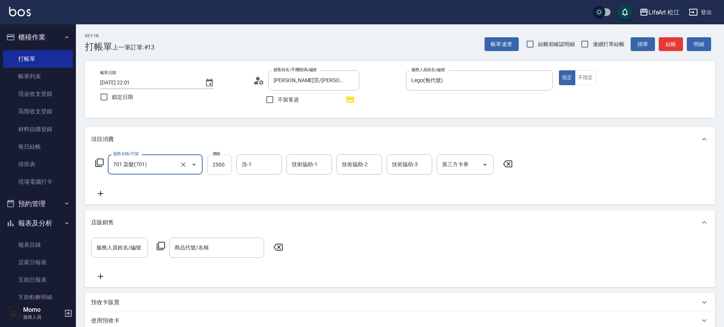
click at [219, 167] on input "2500" at bounding box center [219, 164] width 25 height 21
type input "2400"
click at [299, 167] on div "技術協助-1 技術協助-1" at bounding box center [310, 164] width 46 height 20
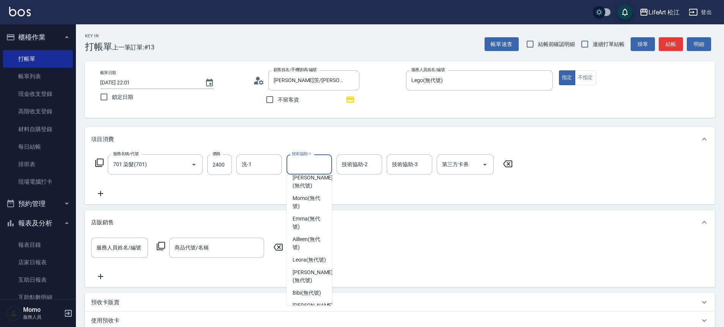
scroll to position [148, 0]
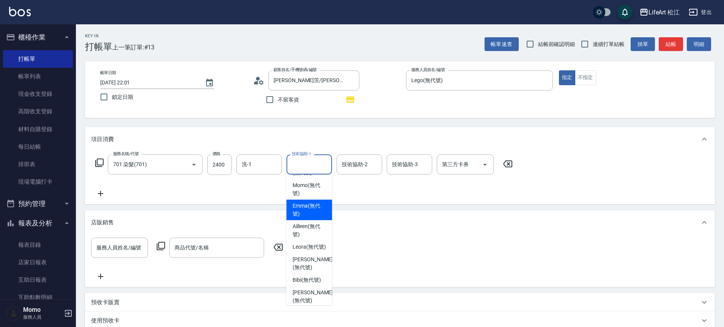
click at [311, 218] on span "[PERSON_NAME] (無代號)" at bounding box center [309, 210] width 33 height 16
type input "[PERSON_NAME](無代號)"
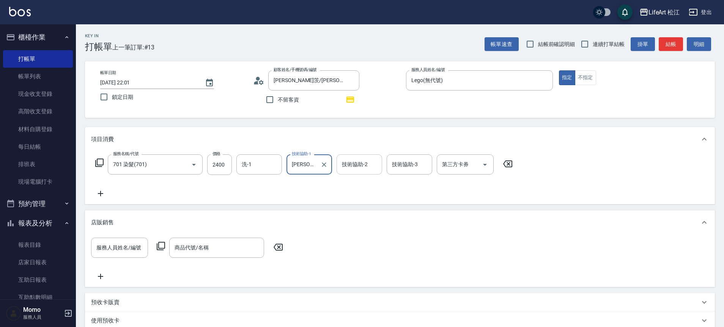
click at [374, 164] on input "技術協助-2" at bounding box center [359, 164] width 39 height 13
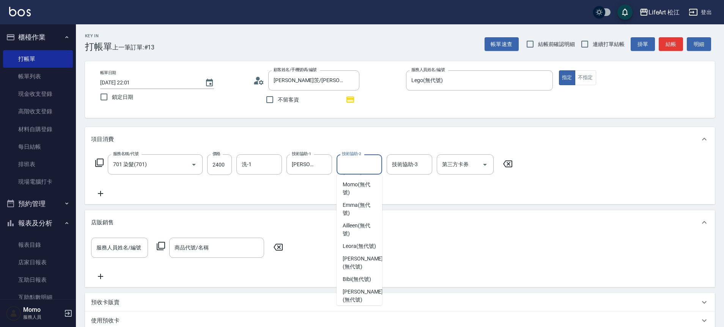
scroll to position [157, 0]
click at [363, 213] on span "[PERSON_NAME] (無代號)" at bounding box center [359, 205] width 33 height 16
type input "[PERSON_NAME](無代號)"
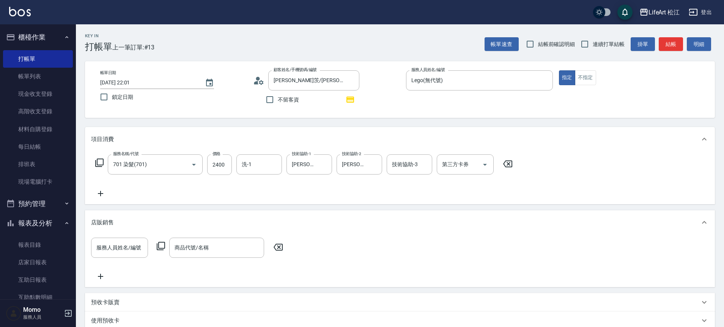
click at [100, 195] on icon at bounding box center [100, 193] width 19 height 9
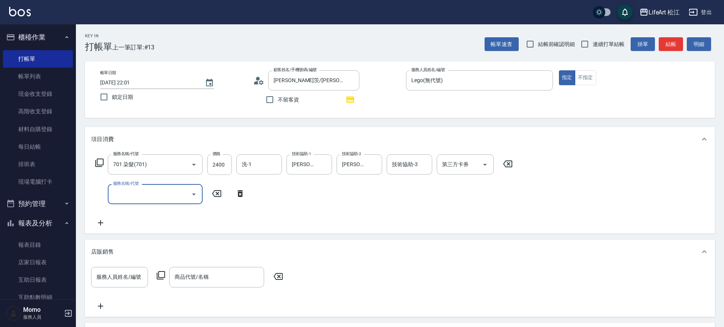
click at [134, 197] on input "服務名稱/代號" at bounding box center [149, 193] width 77 height 13
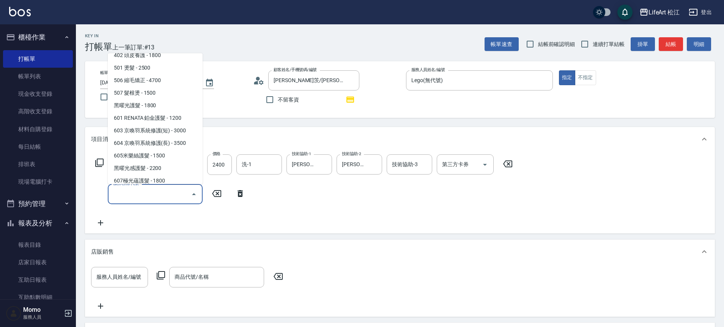
scroll to position [63, 0]
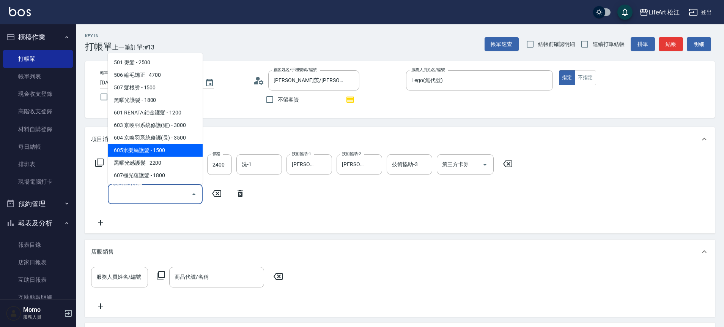
click at [173, 151] on span "605米樂絲護髮 - 1500" at bounding box center [155, 150] width 95 height 13
type input "605米樂絲護髮(605)"
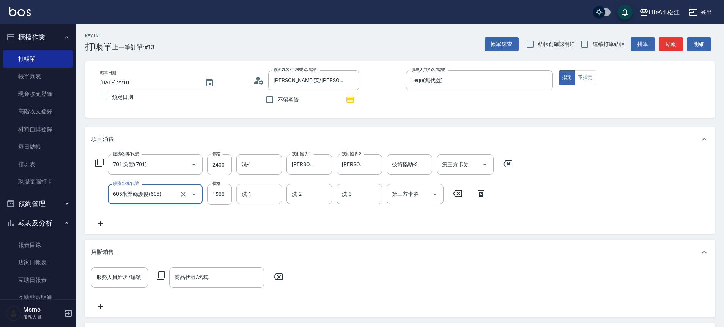
click at [273, 196] on input "洗-1" at bounding box center [259, 193] width 39 height 13
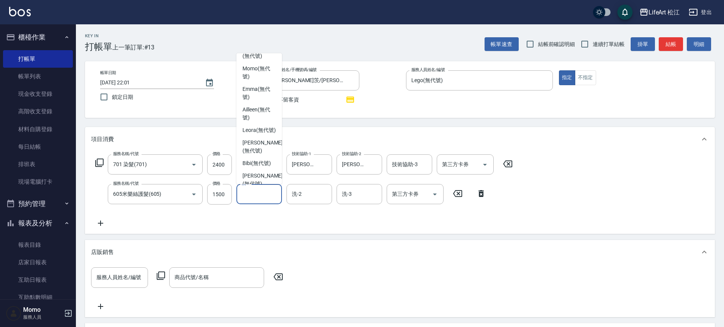
scroll to position [144, 0]
click at [265, 100] on span "[PERSON_NAME] (無代號)" at bounding box center [259, 92] width 33 height 16
type input "[PERSON_NAME](無代號)"
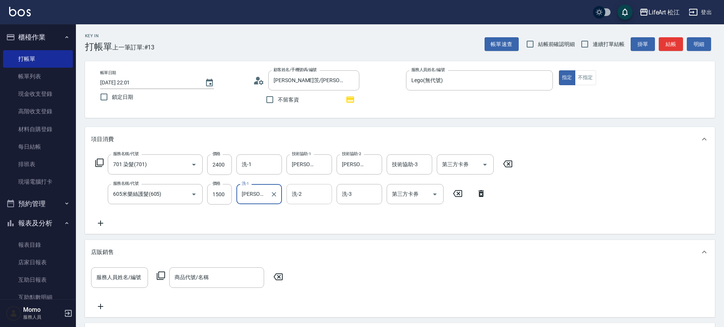
click at [303, 199] on input "洗-2" at bounding box center [309, 193] width 39 height 13
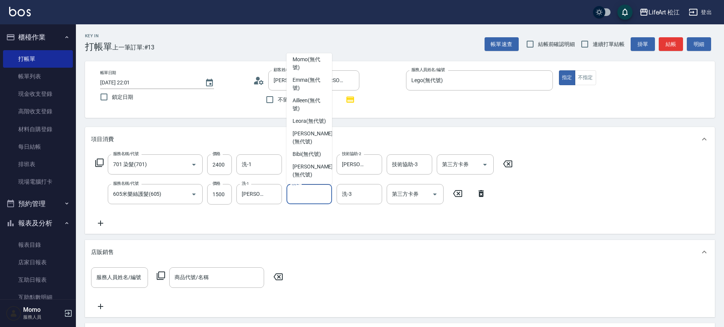
scroll to position [179, 0]
click at [308, 85] on span "[PERSON_NAME] (無代號)" at bounding box center [309, 84] width 33 height 16
type input "[PERSON_NAME](無代號)"
click at [150, 215] on div "服務名稱/代號 701 染髮(701) 服務名稱/代號 價格 2400 價格 洗-1 洗-1 技術協助-1 Emma(無代號) 技術協助-1 技術協助-2 […" at bounding box center [304, 190] width 426 height 73
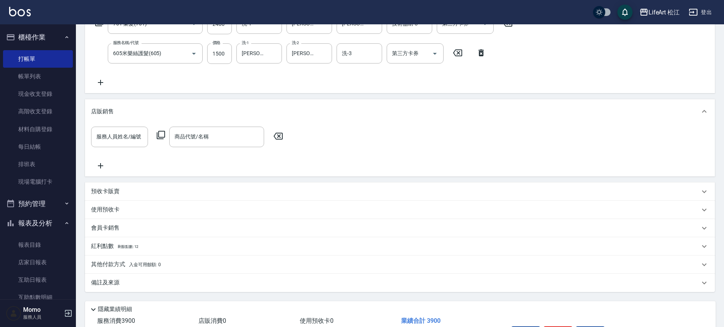
scroll to position [152, 0]
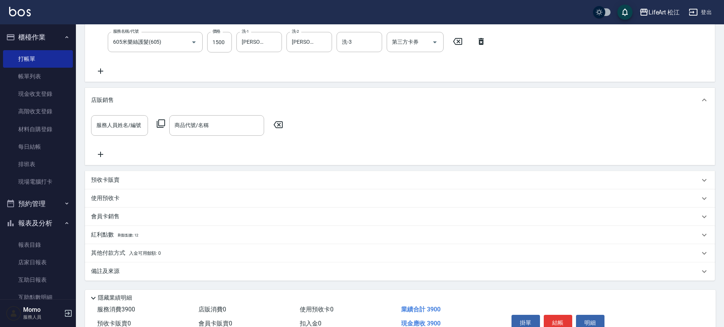
click at [117, 232] on p "紅利點數 剩餘點數: 12" at bounding box center [114, 234] width 47 height 8
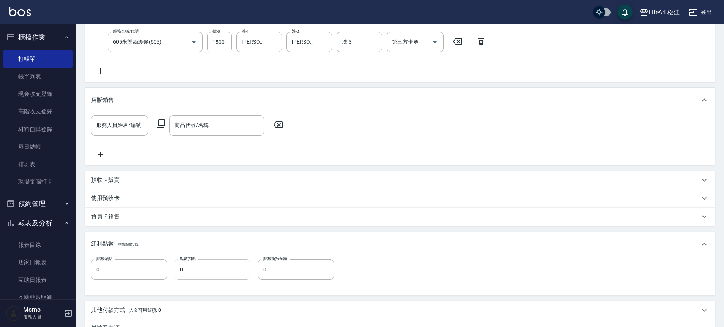
click at [191, 262] on input "0" at bounding box center [213, 269] width 76 height 21
click at [191, 265] on input "0" at bounding box center [213, 269] width 76 height 21
click at [98, 267] on input "0" at bounding box center [129, 269] width 76 height 21
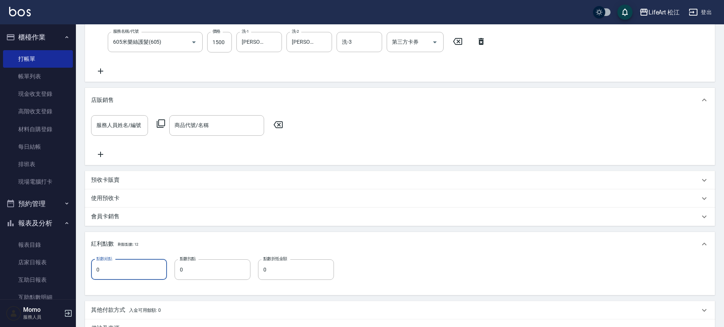
click at [98, 267] on input "0" at bounding box center [129, 269] width 76 height 21
type input "7"
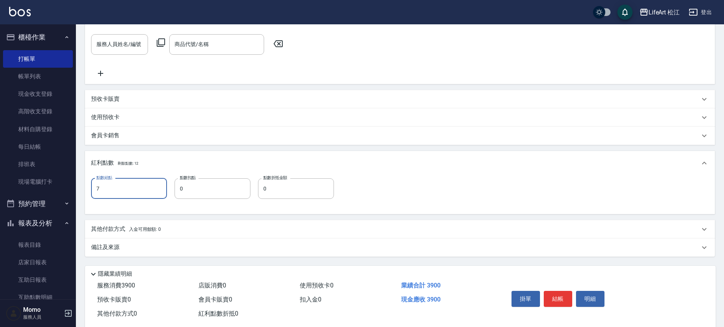
scroll to position [248, 0]
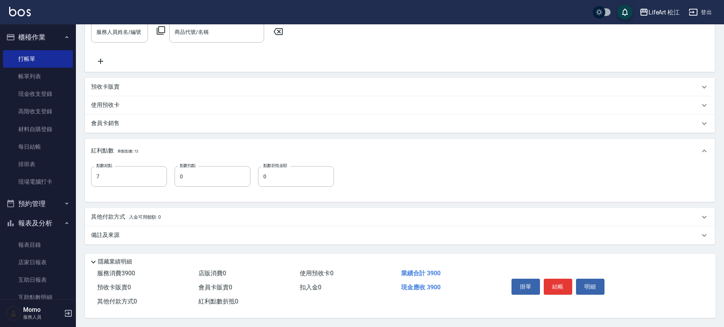
click at [114, 231] on p "備註及來源" at bounding box center [105, 235] width 28 height 8
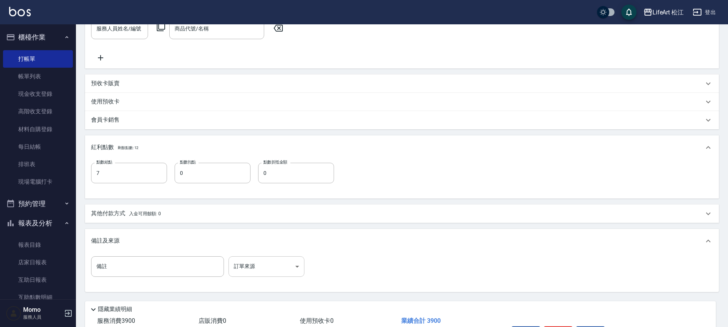
click at [256, 263] on body "LifeArt 松江 登出 櫃檯作業 打帳單 帳單列表 現金收支登錄 高階收支登錄 材料自購登錄 每日結帳 排班表 現場電腦打卡 預約管理 預約管理 單日預約…" at bounding box center [364, 63] width 728 height 622
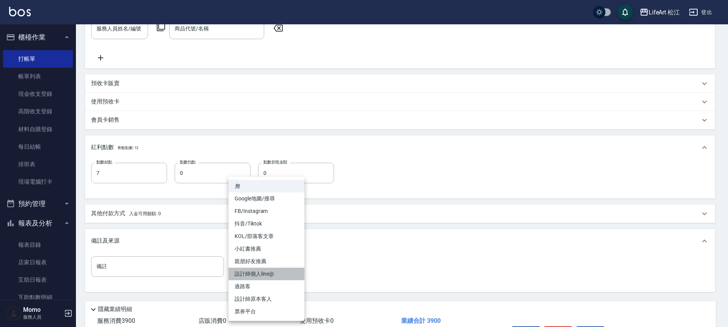
click at [268, 272] on li "設計師個人line@" at bounding box center [267, 273] width 76 height 13
type input "設計師個人line@"
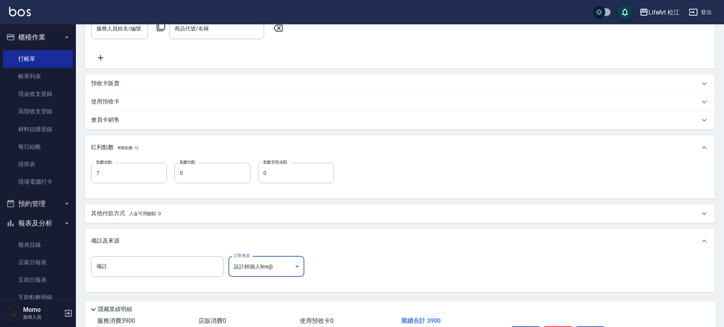
click at [114, 212] on p "其他付款方式 入金可用餘額: 0" at bounding box center [126, 213] width 70 height 8
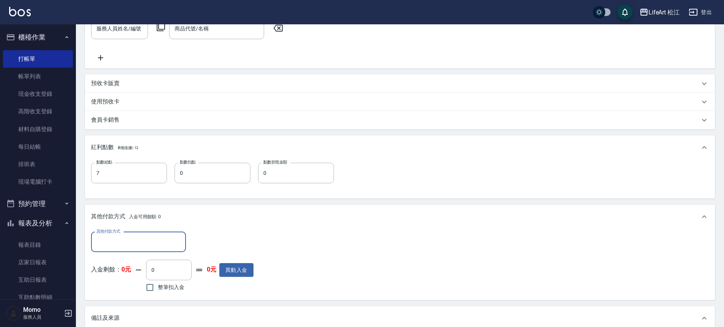
scroll to position [0, 0]
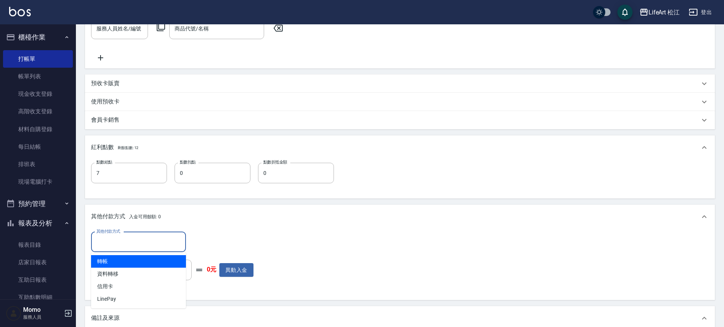
click at [114, 235] on input "其他付款方式" at bounding box center [139, 241] width 88 height 13
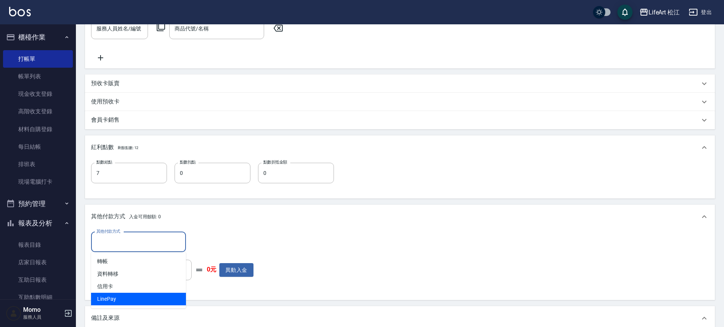
click at [115, 298] on span "LinePay" at bounding box center [138, 298] width 95 height 13
type input "LinePay"
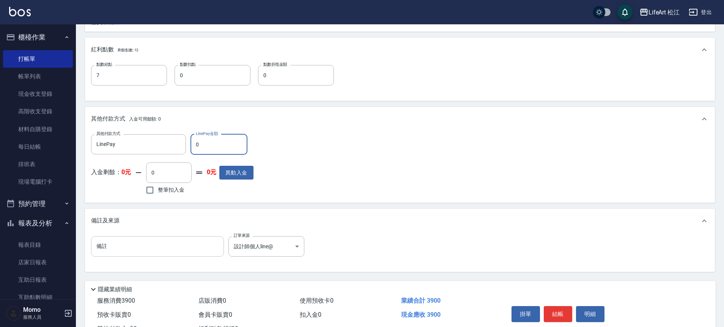
scroll to position [377, 0]
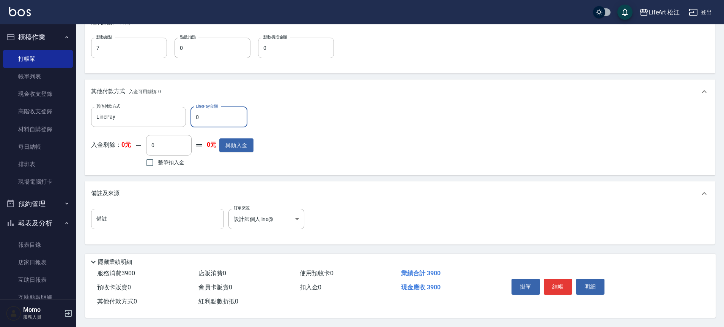
click at [199, 112] on input "0" at bounding box center [219, 117] width 57 height 21
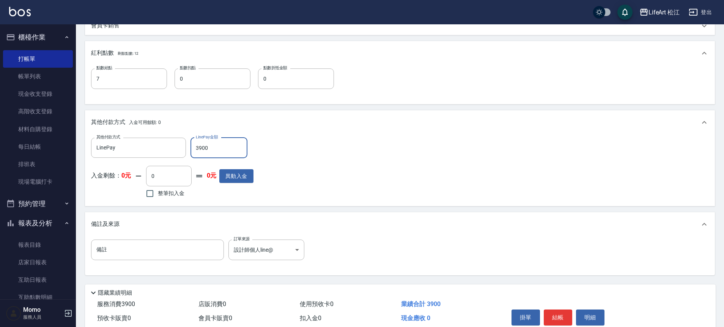
scroll to position [365, 0]
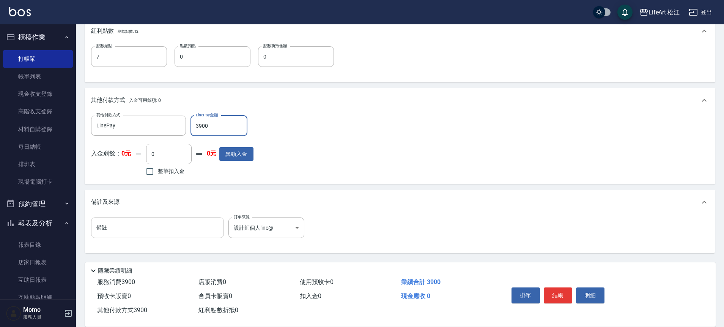
type input "3900"
click at [167, 223] on input "備註" at bounding box center [157, 227] width 133 height 21
type input "j"
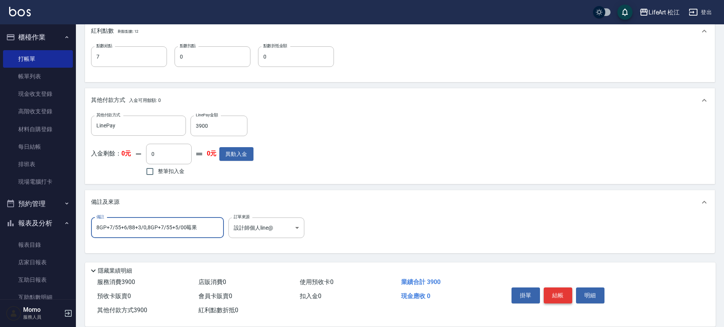
type input "8GP+7/55+6/88+3/0,8GP+7/55+5/00莓果"
click at [549, 299] on button "結帳" at bounding box center [558, 295] width 28 height 16
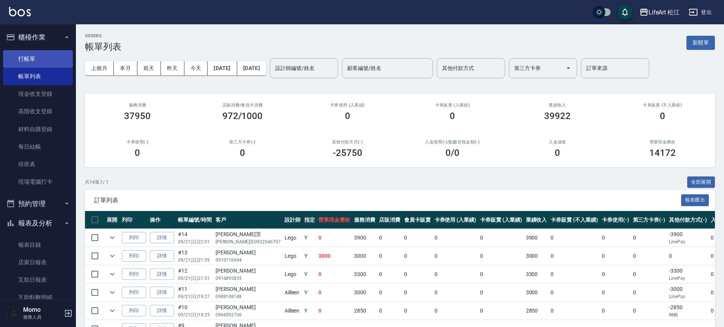
click at [50, 65] on link "打帳單" at bounding box center [38, 58] width 70 height 17
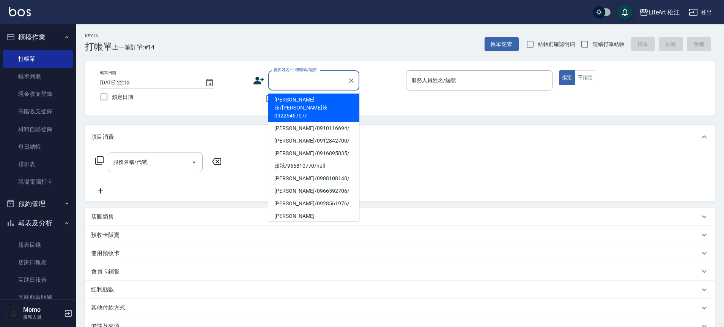
click at [316, 83] on input "顧客姓名/手機號碼/編號" at bounding box center [308, 80] width 73 height 13
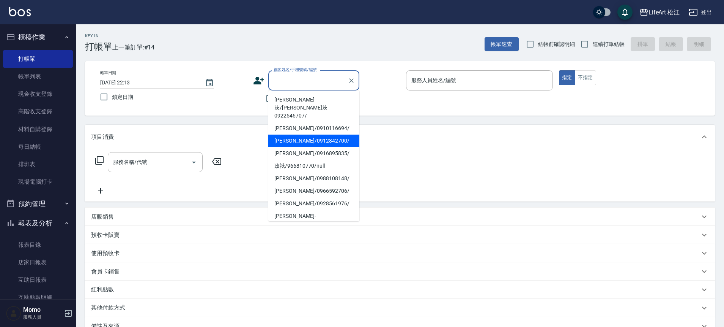
click at [313, 134] on li "[PERSON_NAME]/0912842700/" at bounding box center [313, 140] width 91 height 13
type input "[PERSON_NAME]/0912842700/"
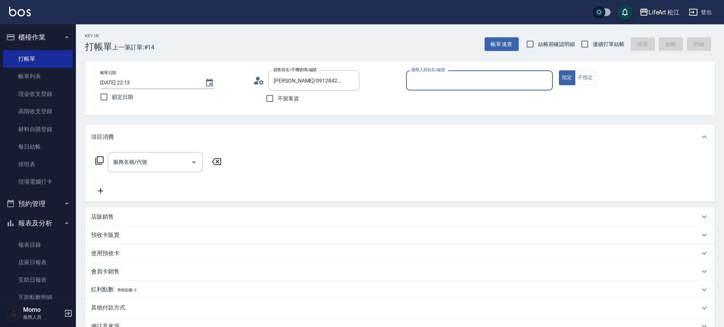
type input "Lego(無代號)"
click at [95, 170] on div "服務名稱/代號 服務名稱/代號" at bounding box center [158, 162] width 135 height 20
click at [128, 161] on div "服務名稱/代號 服務名稱/代號" at bounding box center [155, 162] width 95 height 20
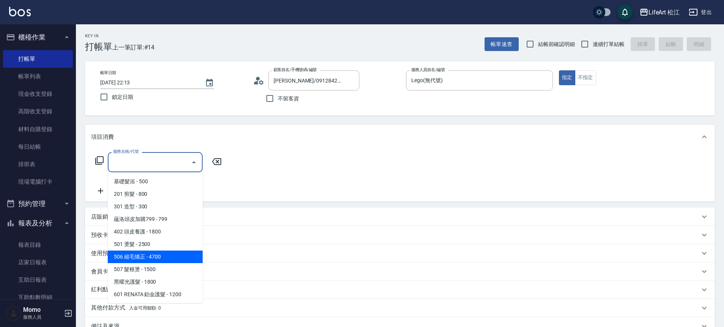
click at [167, 256] on span "506 縮毛矯正 - 4700" at bounding box center [155, 256] width 95 height 13
type input "506 縮毛矯正 (506)"
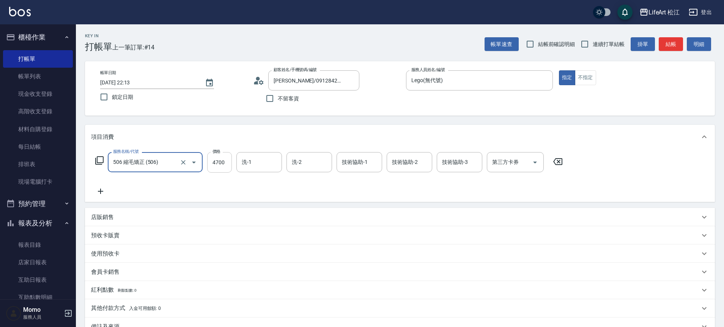
click at [217, 164] on input "4700" at bounding box center [219, 162] width 25 height 21
type input "1500"
click at [352, 162] on input "技術協助-1" at bounding box center [359, 161] width 39 height 13
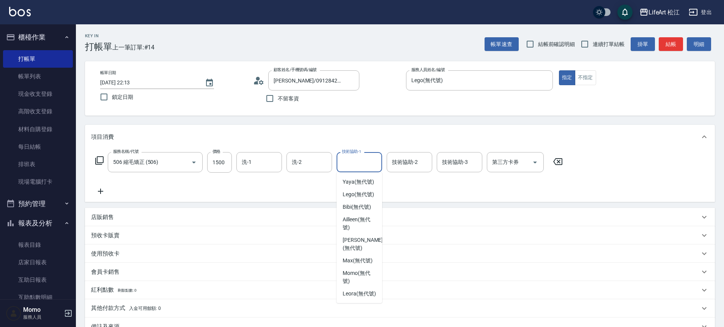
scroll to position [184, 0]
click at [371, 292] on span "Leora (無代號)" at bounding box center [359, 293] width 33 height 8
type input "Leora(無代號)"
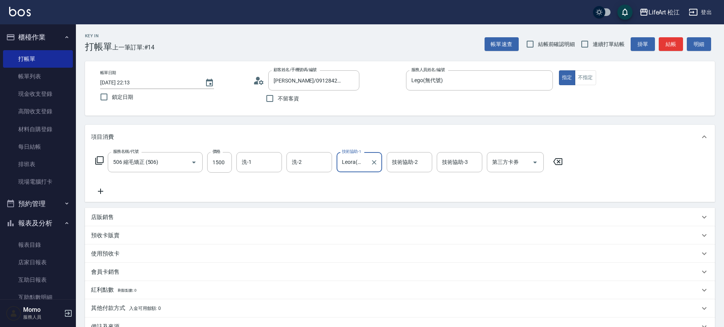
click at [105, 191] on icon at bounding box center [100, 190] width 19 height 9
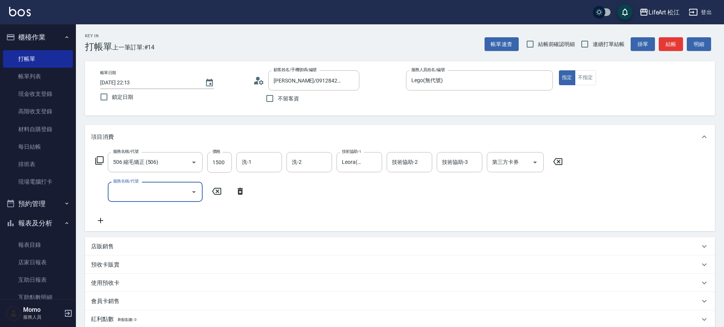
click at [125, 191] on input "服務名稱/代號" at bounding box center [149, 191] width 77 height 13
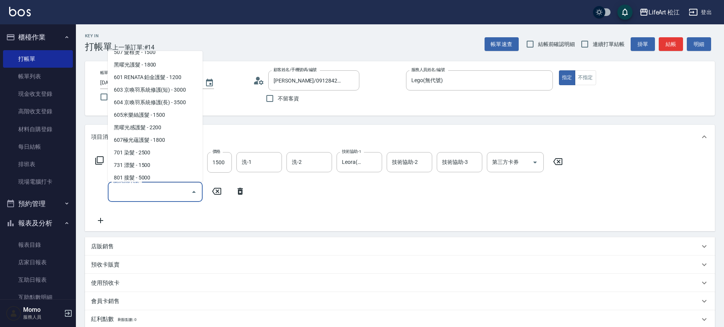
scroll to position [101, 0]
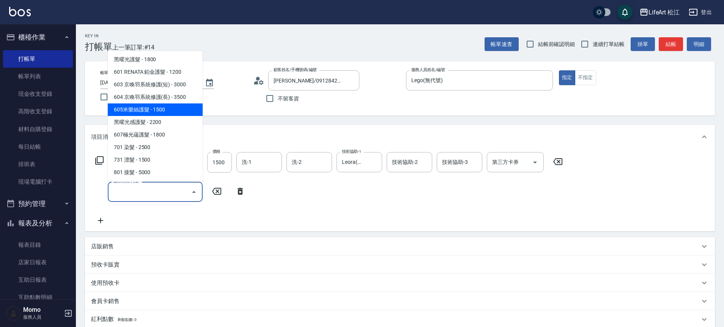
drag, startPoint x: 155, startPoint y: 110, endPoint x: 159, endPoint y: 118, distance: 8.7
click at [155, 110] on span "605米樂絲護髮 - 1500" at bounding box center [155, 109] width 95 height 13
type input "605米樂絲護髮(605)"
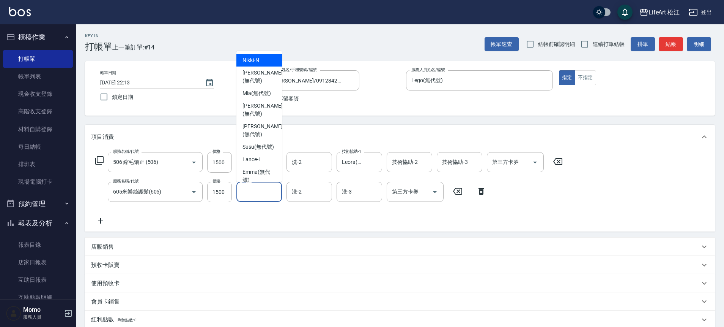
click at [262, 194] on input "洗-1" at bounding box center [259, 191] width 39 height 13
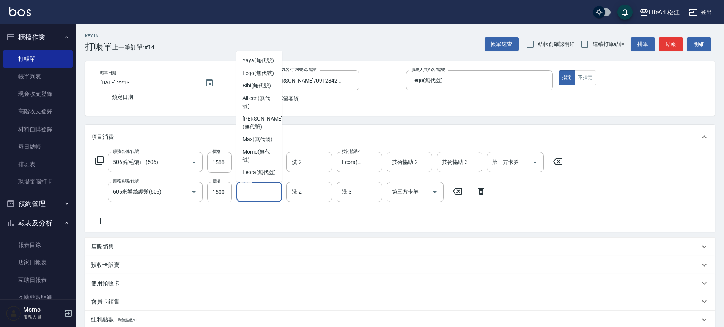
scroll to position [184, 0]
click at [273, 172] on div "Leora (無代號)" at bounding box center [260, 172] width 46 height 13
type input "Leora(無代號)"
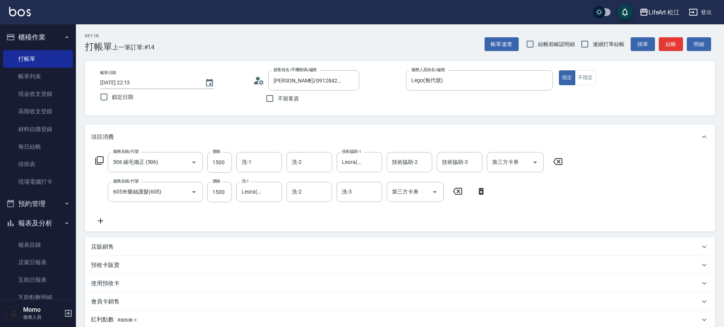
click at [344, 213] on div "服務名稱/代號 506 縮毛矯正 (506) 服務名稱/代號 價格 1500 價格 洗-1 洗-1 洗-2 洗-2 技術協助-1 Leora(無代號) 技術協…" at bounding box center [329, 188] width 477 height 73
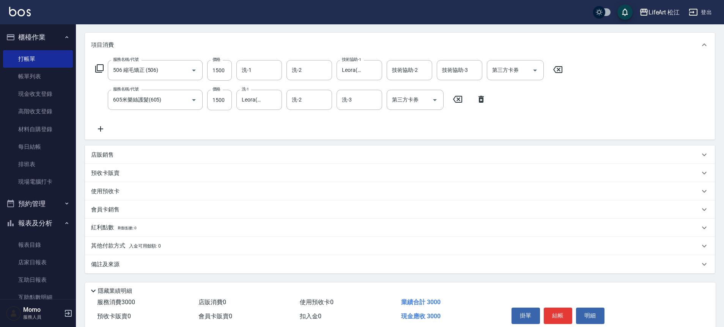
scroll to position [124, 0]
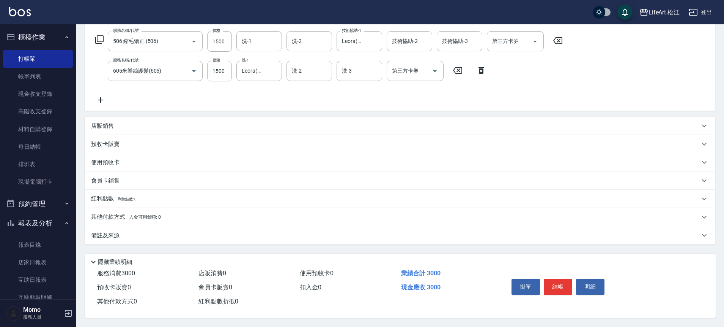
click at [108, 237] on div "備註及來源" at bounding box center [400, 235] width 630 height 18
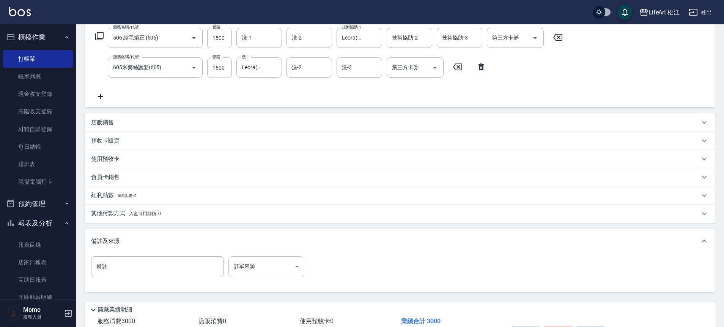
click at [277, 267] on body "LifeArt 松江 登出 櫃檯作業 打帳單 帳單列表 現金收支登錄 高階收支登錄 材料自購登錄 每日結帳 排班表 現場電腦打卡 預約管理 預約管理 單日預約…" at bounding box center [362, 125] width 724 height 499
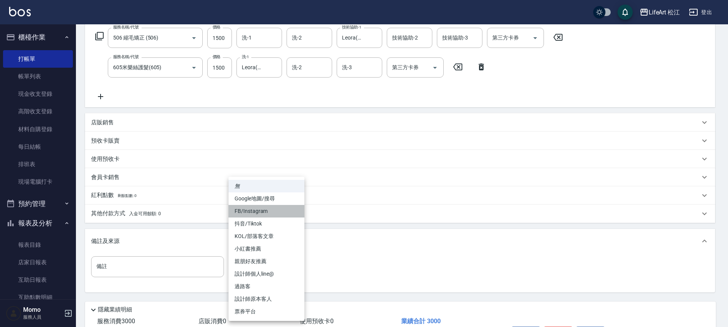
click at [263, 213] on li "FB/Instagram" at bounding box center [267, 211] width 76 height 13
type input "FB/Instagram"
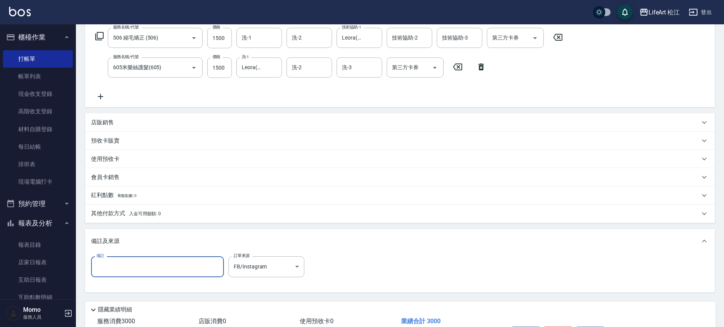
click at [173, 260] on input "備註" at bounding box center [157, 266] width 133 height 21
click at [154, 260] on input "備註" at bounding box center [157, 266] width 133 height 21
click at [127, 261] on input "備註" at bounding box center [157, 266] width 133 height 21
type input "g"
click at [171, 267] on input "備註" at bounding box center [157, 266] width 133 height 21
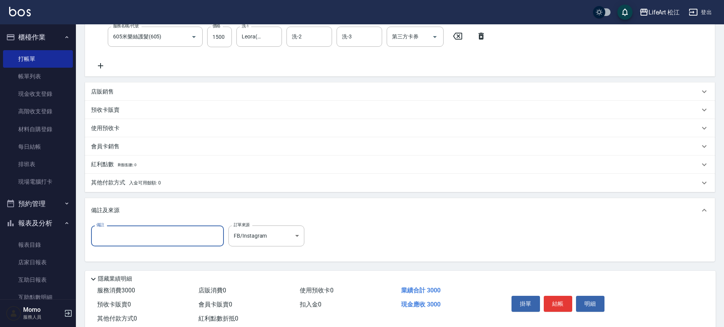
scroll to position [175, 0]
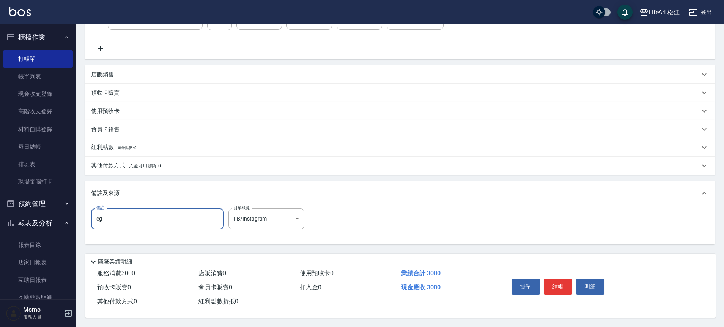
type input "c"
type input "f"
type input "ㄜ"
type input "ㄘ"
type input "髮尾經常長夾有點爆 髮根很毛"
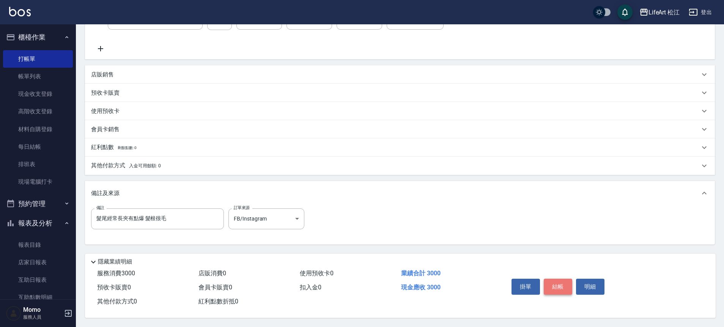
click at [560, 283] on button "結帳" at bounding box center [558, 286] width 28 height 16
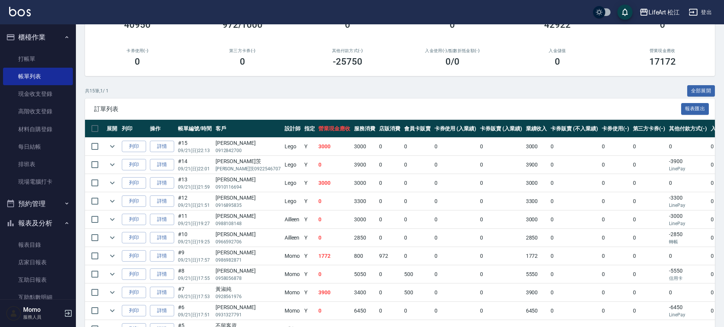
scroll to position [13, 0]
